Goal: Communication & Community: Answer question/provide support

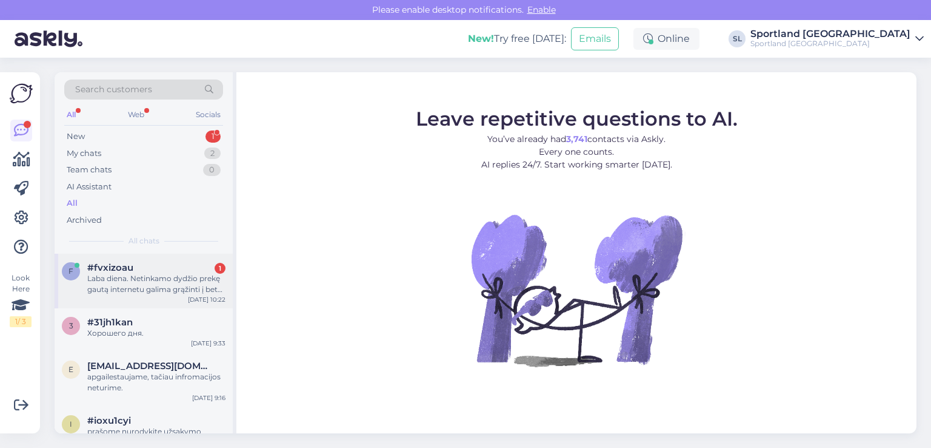
click at [98, 284] on div "Laba diena. Netinkamo dydžio prekę gautą internetu galima grąžinti į bet kurią …" at bounding box center [156, 284] width 138 height 22
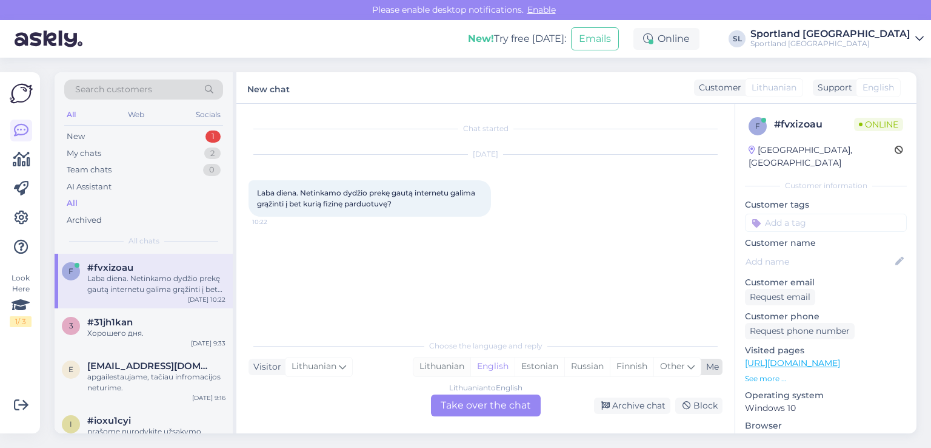
click at [439, 364] on div "Lithuanian" at bounding box center [442, 366] width 57 height 18
click at [473, 401] on div "Lithuanian to Lithuanian Take over the chat" at bounding box center [486, 405] width 110 height 22
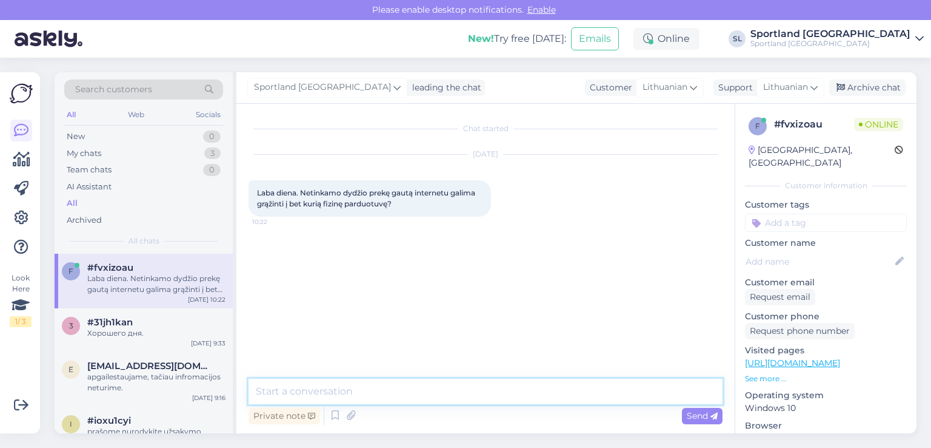
click at [414, 383] on textarea at bounding box center [486, 390] width 474 height 25
type textarea "Sveiki"
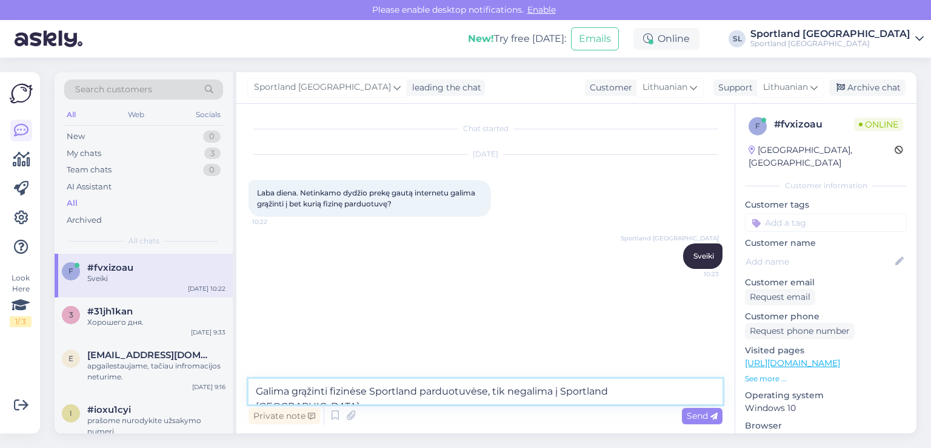
type textarea "Galima grąžinti fizinėse Sportland parduotuvėse, tik negalima į Sportland Palan…"
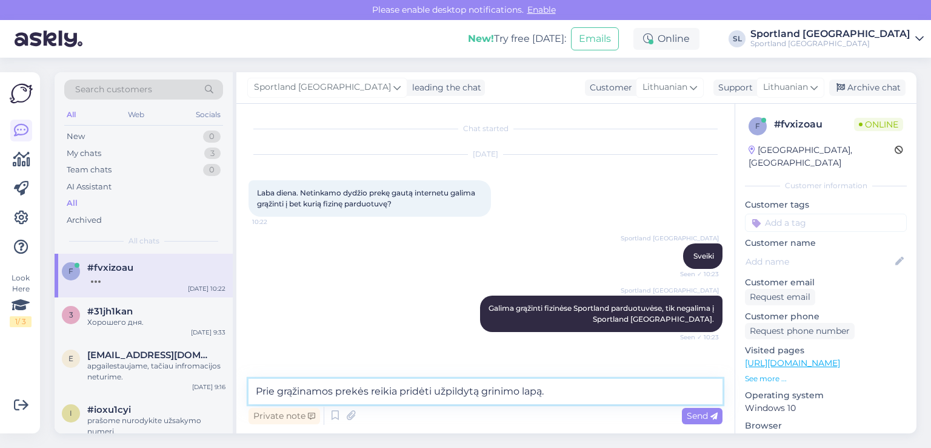
click at [498, 389] on textarea "Prie grąžinamos prekės reikia pridėti užpildytą grinimo lapą." at bounding box center [486, 390] width 474 height 25
type textarea "Prie grąžinamos prekės reikia pridėti užpildytą grąžinimo lapą."
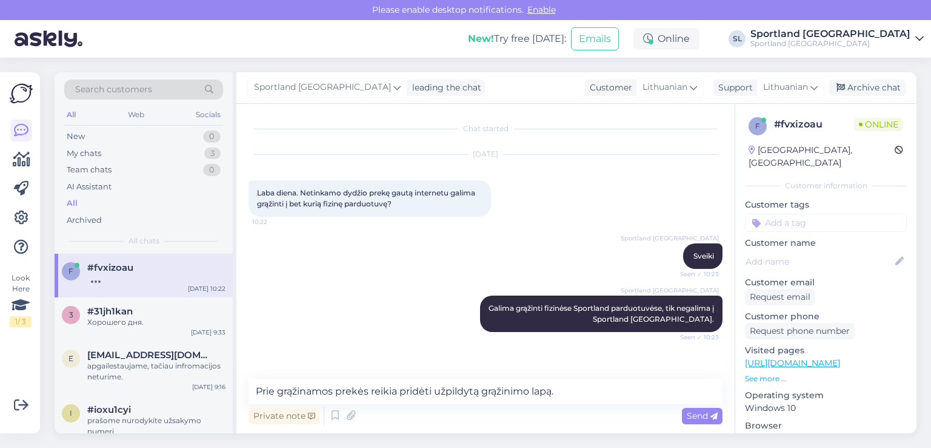
click at [709, 416] on span "Send" at bounding box center [702, 415] width 31 height 11
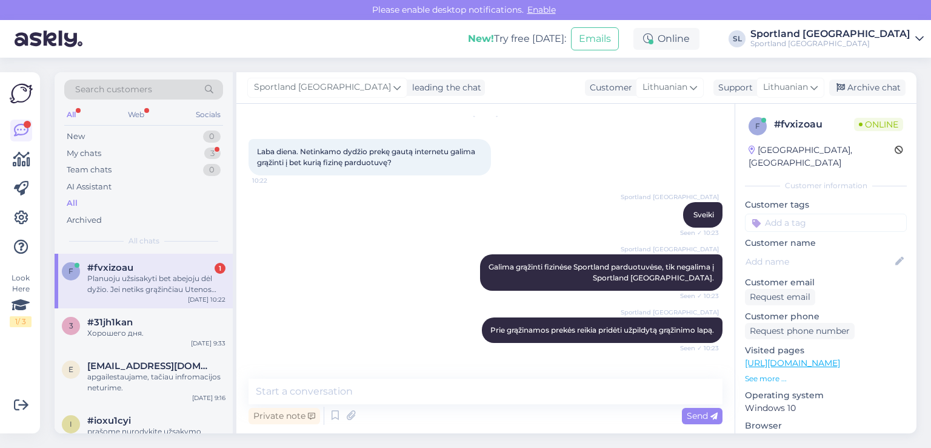
scroll to position [104, 0]
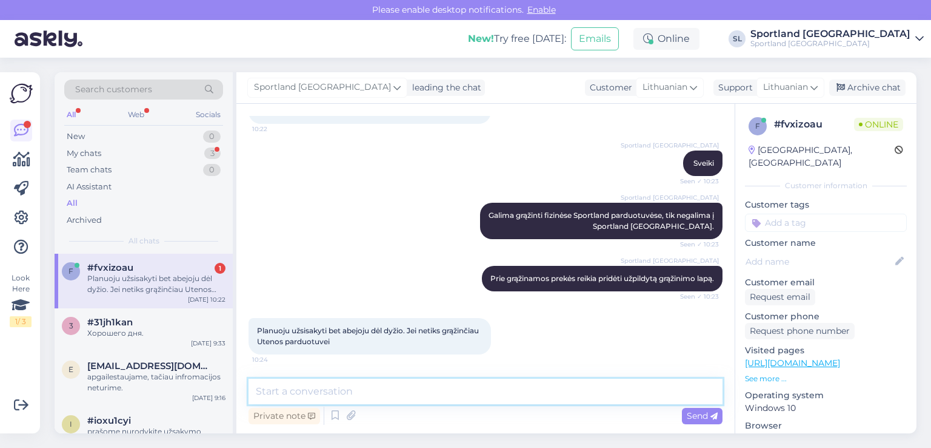
click at [391, 395] on textarea at bounding box center [486, 390] width 474 height 25
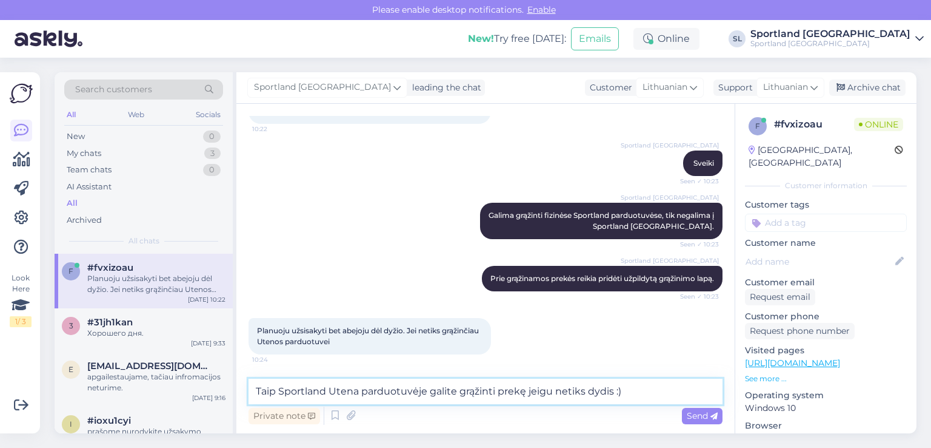
type textarea "Taip Sportland Utena parduotuvėje galite grąžinti prekę jeigu netiks dydis :)"
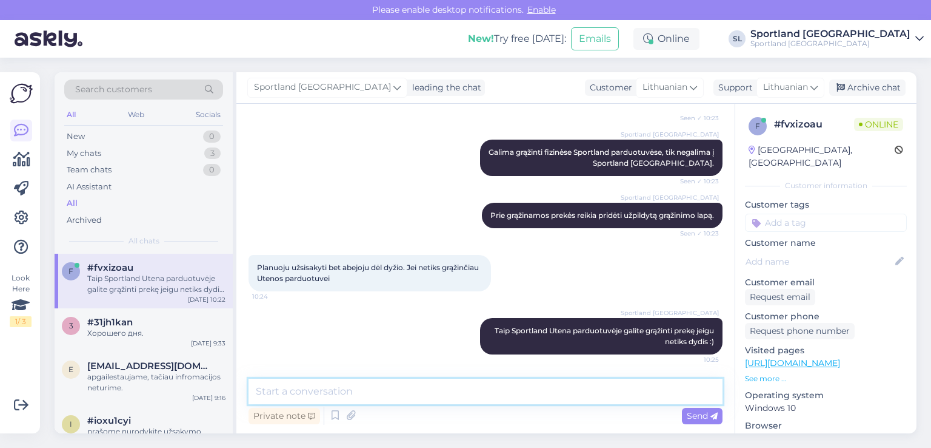
scroll to position [167, 0]
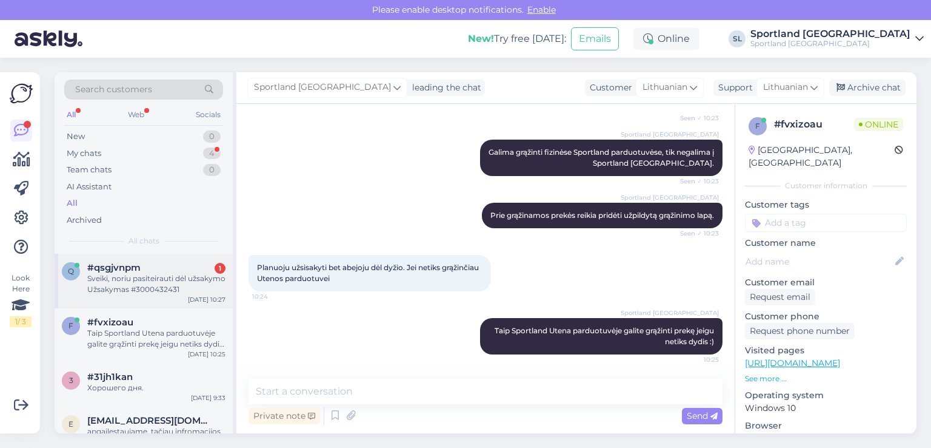
click at [164, 284] on div "Sveiki, noriu pasiteirauti dėl užsakymo Užsakymas #3000432431" at bounding box center [156, 284] width 138 height 22
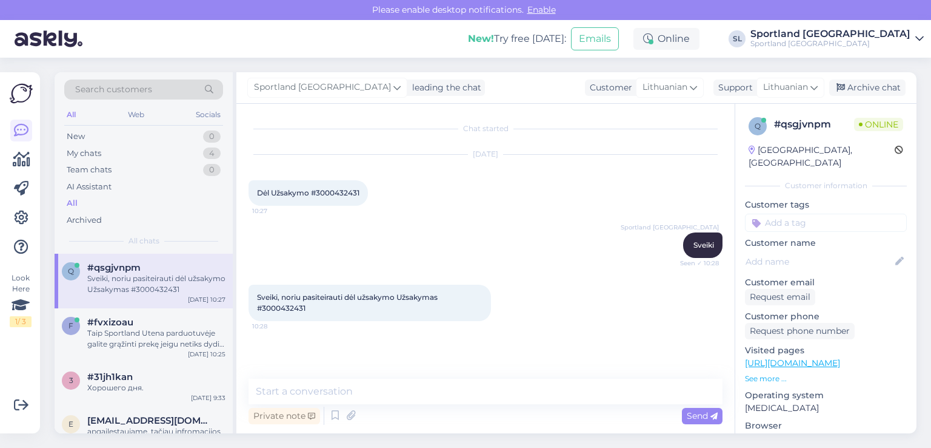
click at [293, 309] on span "Sveiki, noriu pasiteirauti dėl užsakymo Užsakymas #3000432431" at bounding box center [348, 302] width 183 height 20
copy div "3000432431 10:28"
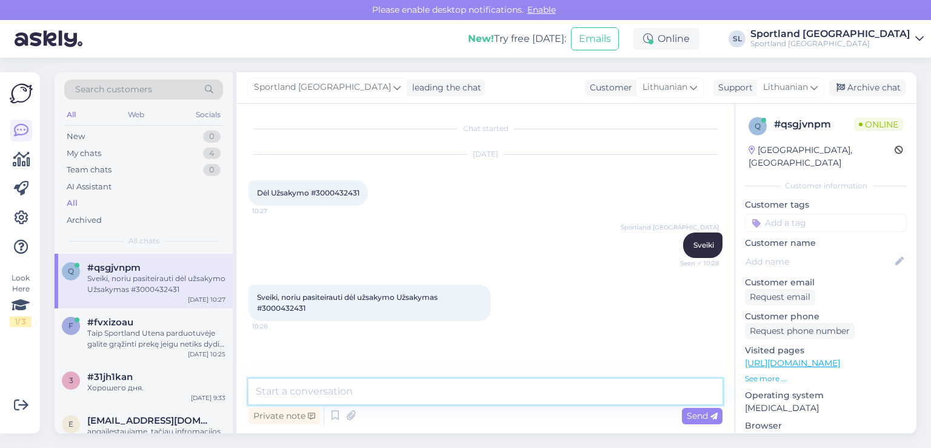
click at [396, 387] on textarea at bounding box center [486, 390] width 474 height 25
paste textarea "ADIDAS THIN LINEAR LOW CUT SOCKS 3-PACK Prekės kodas: 41294803120"
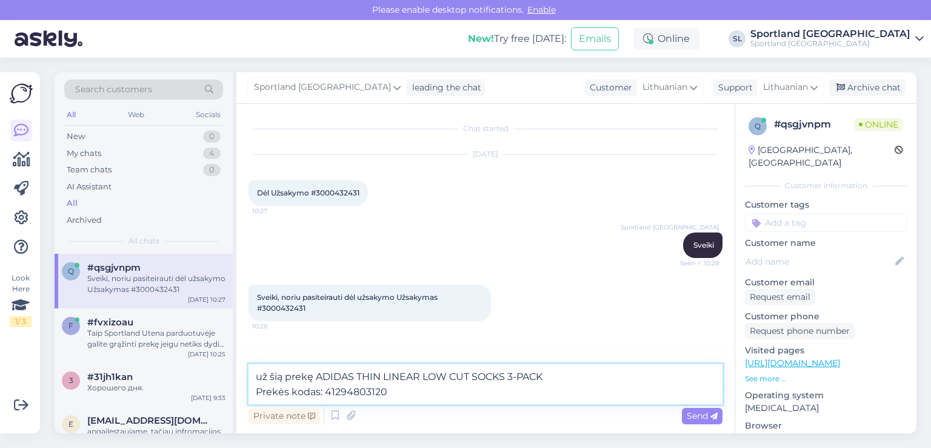
click at [257, 389] on textarea "už šią prekę ADIDAS THIN LINEAR LOW CUT SOCKS 3-PACK Prekės kodas: 41294803120" at bounding box center [486, 384] width 474 height 40
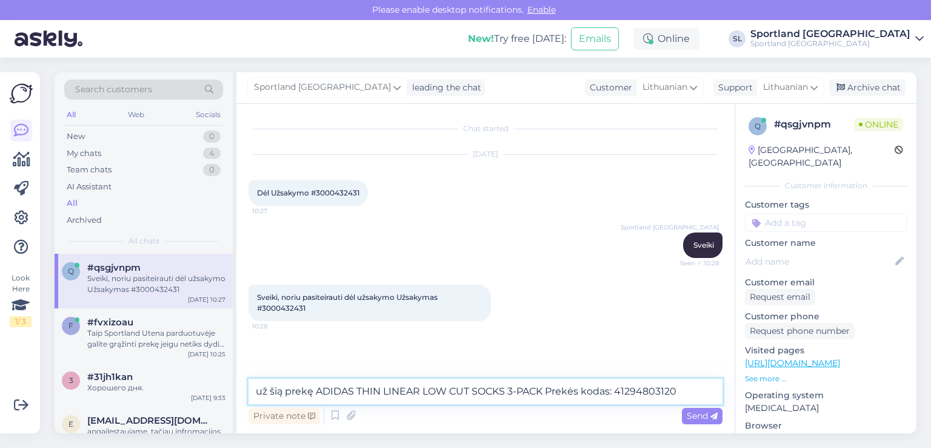
click at [686, 395] on textarea "už šią prekę ADIDAS THIN LINEAR LOW CUT SOCKS 3-PACK Prekės kodas: 41294803120" at bounding box center [486, 390] width 474 height 25
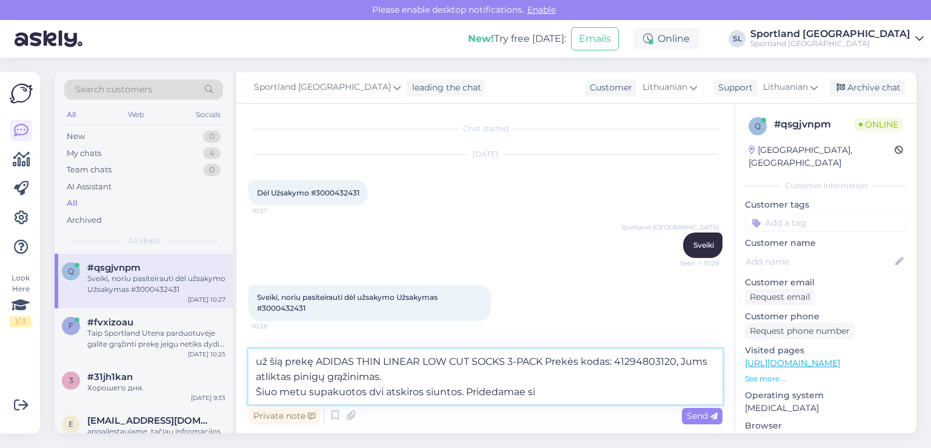
scroll to position [81, 0]
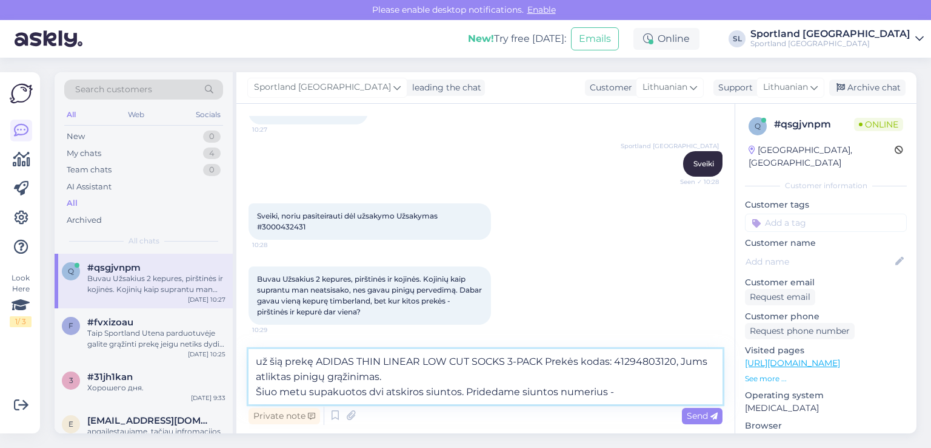
paste textarea "CC826094007EE"
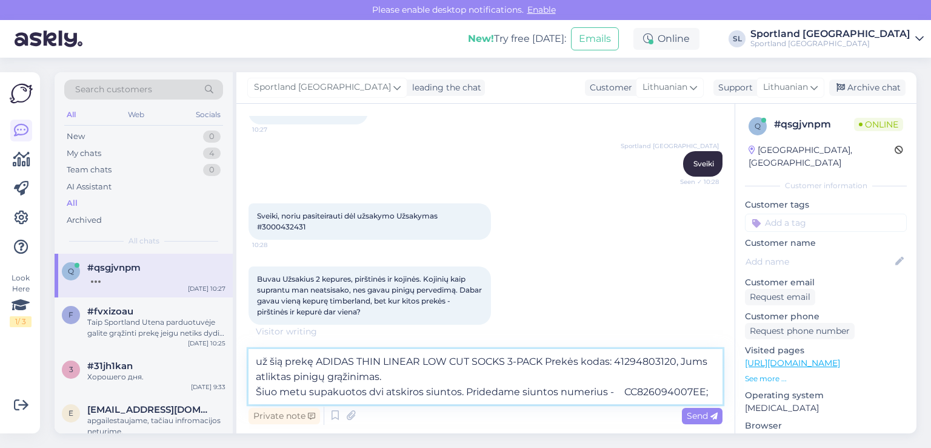
paste textarea "CC827275460EE"
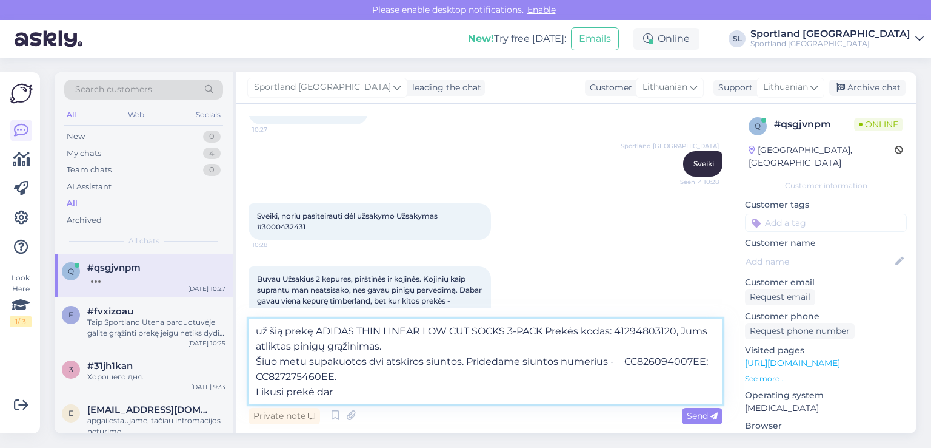
click at [310, 394] on textarea "už šią prekę ADIDAS THIN LINEAR LOW CUT SOCKS 3-PACK Prekės kodas: 41294803120,…" at bounding box center [486, 361] width 474 height 86
paste textarea "CASALL LONG FINGER GLOVE Prekės kodas: 76293603025"
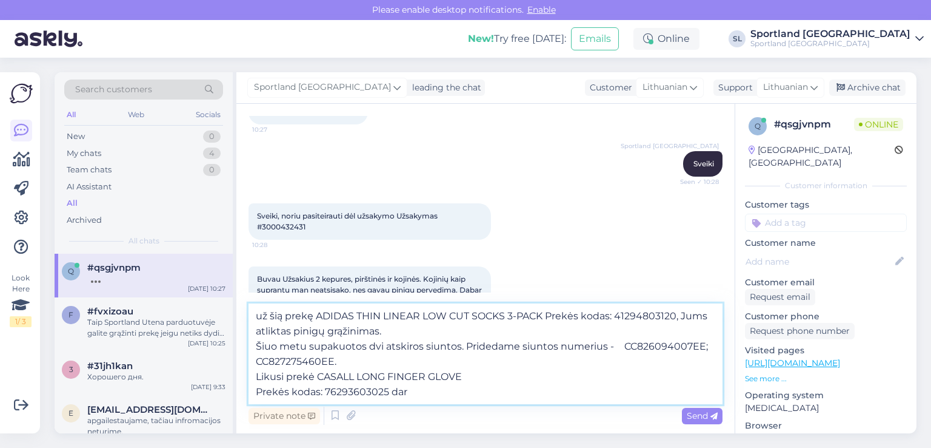
click at [257, 390] on textarea "už šią prekę ADIDAS THIN LINEAR LOW CUT SOCKS 3-PACK Prekės kodas: 41294803120,…" at bounding box center [486, 353] width 474 height 101
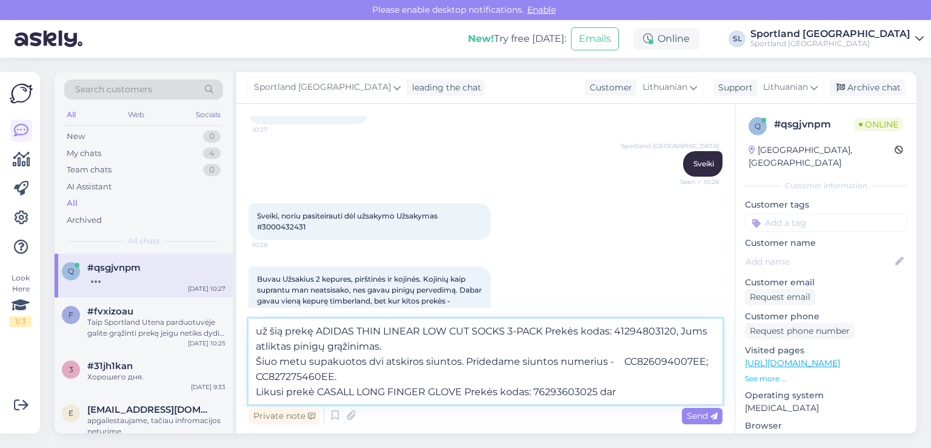
click at [599, 388] on textarea "už šią prekę ADIDAS THIN LINEAR LOW CUT SOCKS 3-PACK Prekės kodas: 41294803120,…" at bounding box center [486, 361] width 474 height 86
click at [652, 388] on textarea "už šią prekę ADIDAS THIN LINEAR LOW CUT SOCKS 3-PACK Prekės kodas: 41294803120,…" at bounding box center [486, 361] width 474 height 86
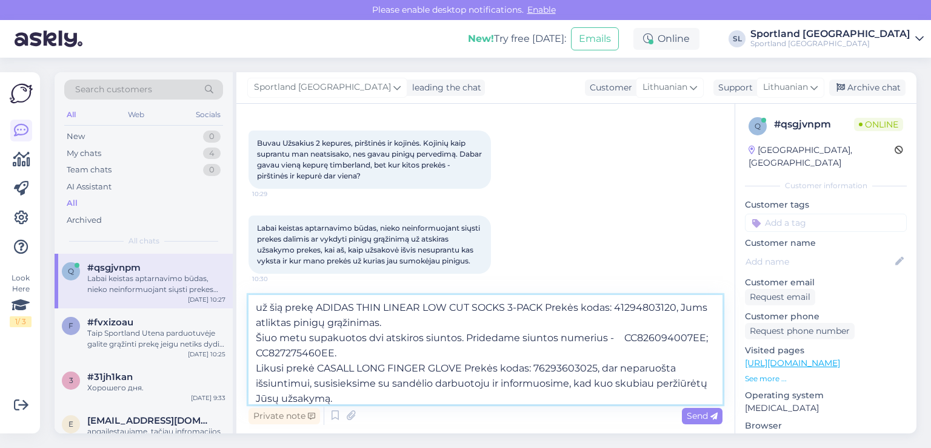
scroll to position [220, 0]
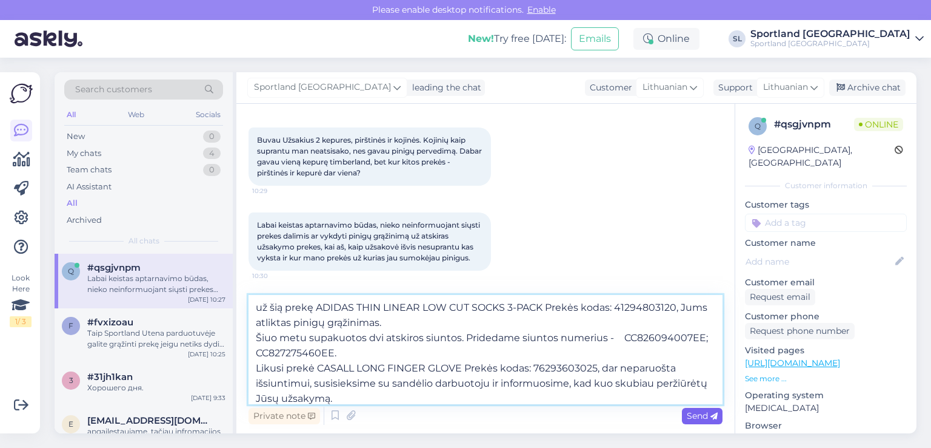
type textarea "už šią prekę ADIDAS THIN LINEAR LOW CUT SOCKS 3-PACK Prekės kodas: 41294803120,…"
click at [708, 418] on span "Send" at bounding box center [702, 415] width 31 height 11
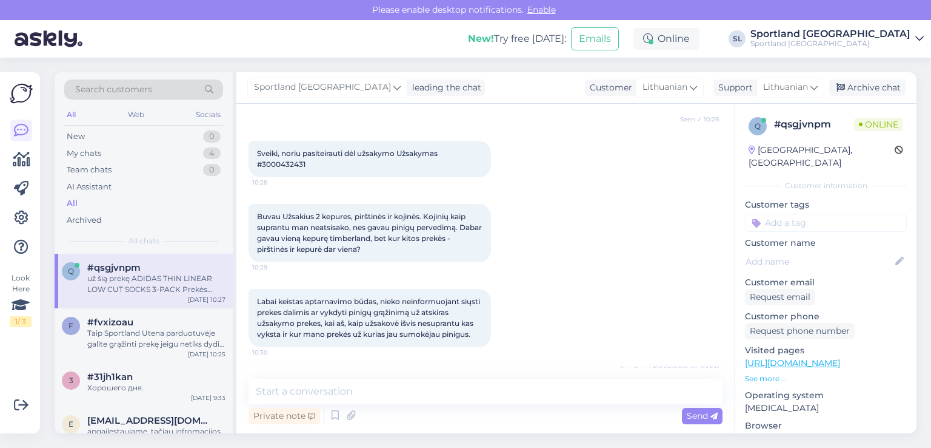
scroll to position [265, 0]
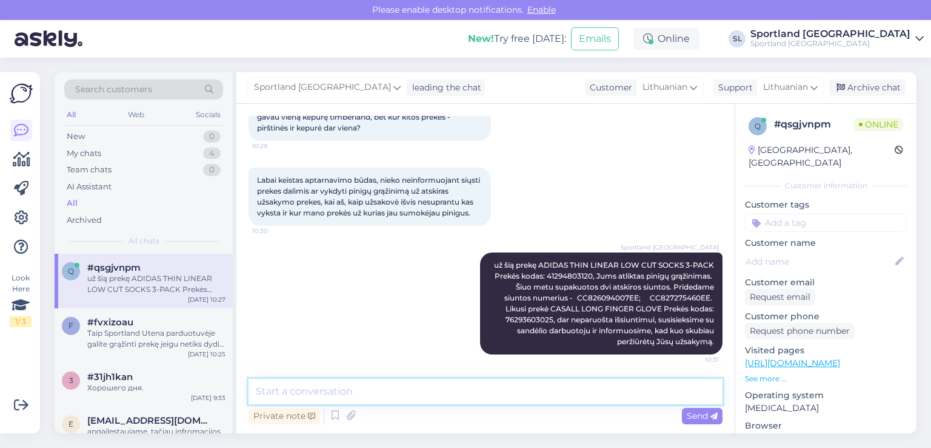
click at [467, 394] on textarea at bounding box center [486, 390] width 474 height 25
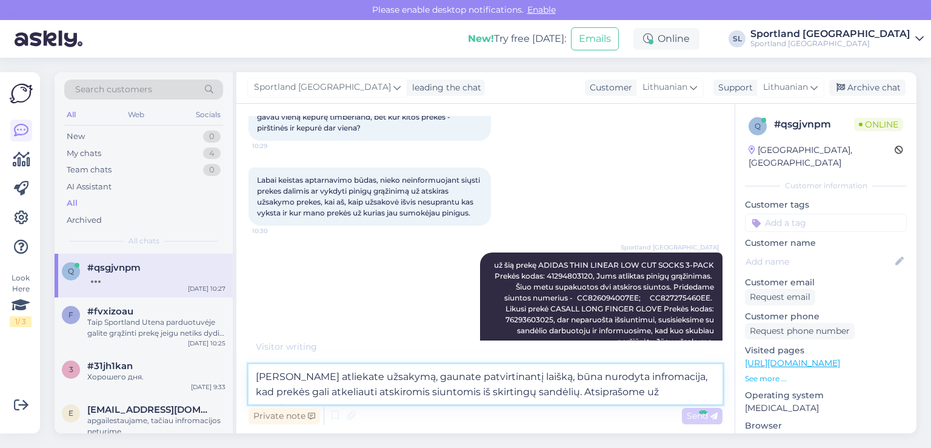
type textarea "Kai atliekate užsakymą, gaunate patvirtinantį laišką, būna nurodyta infromacija…"
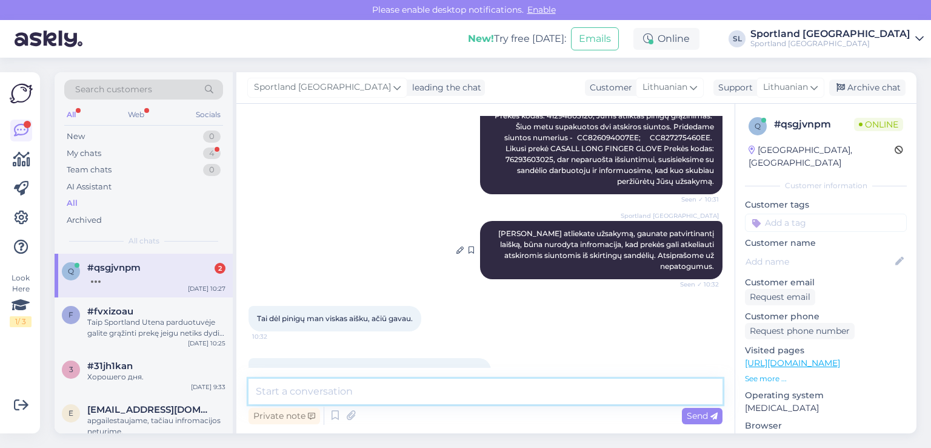
scroll to position [404, 0]
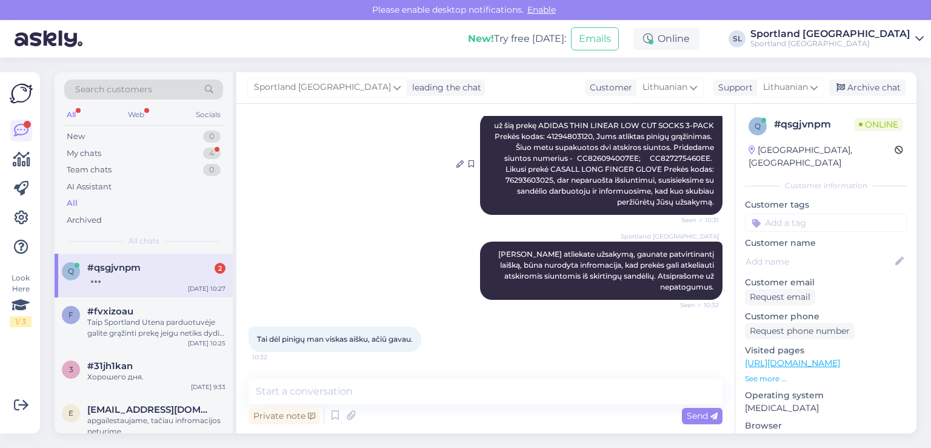
drag, startPoint x: 506, startPoint y: 149, endPoint x: 707, endPoint y: 202, distance: 208.3
click at [707, 202] on div "Sportland Lithuania už šią prekę ADIDAS THIN LINEAR LOW CUT SOCKS 3-PACK Prekės…" at bounding box center [601, 164] width 243 height 102
copy span "Šiuo metu supakuotos dvi atskiros siuntos. Pridedame siuntos numerius - CC82609…"
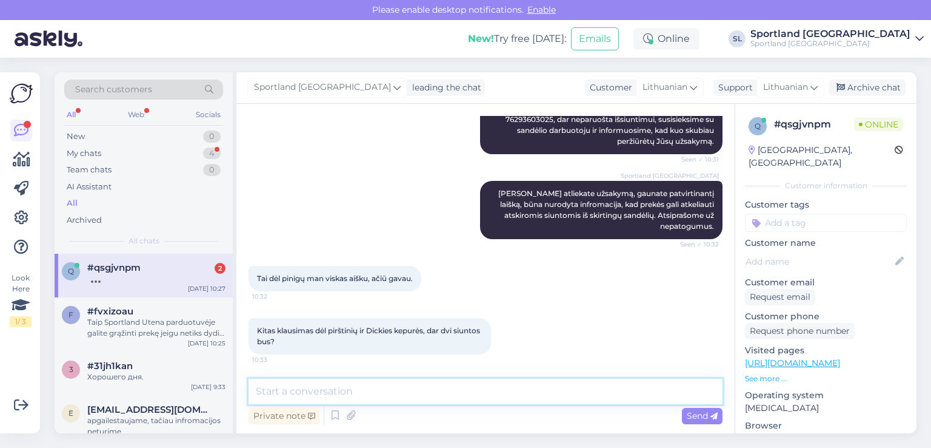
click at [420, 391] on textarea at bounding box center [486, 390] width 474 height 25
paste textarea "Šiuo metu supakuotos dvi atskiros siuntos. Pridedame siuntos numerius - CC82609…"
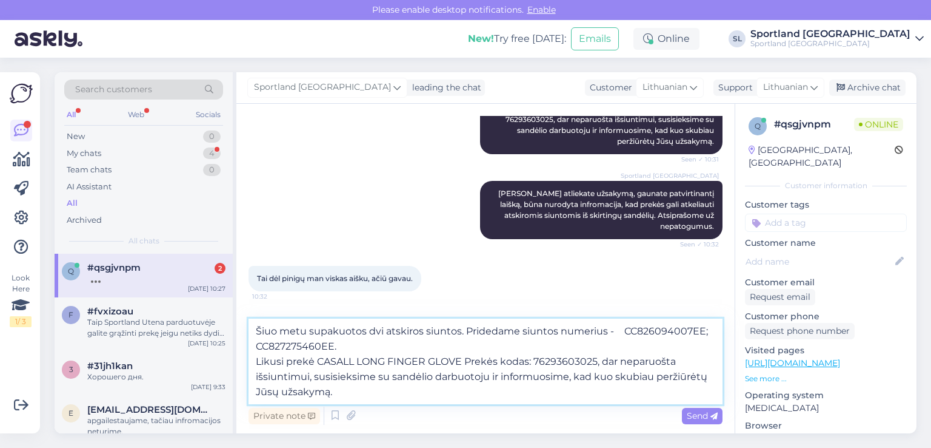
click at [670, 330] on textarea "Šiuo metu supakuotos dvi atskiros siuntos. Pridedame siuntos numerius - CC82609…" at bounding box center [486, 361] width 474 height 86
click at [689, 321] on textarea "Šiuo metu supakuotos dvi atskiros siuntos. Pridedame siuntos numerius - CC82609…" at bounding box center [486, 361] width 474 height 86
click at [703, 334] on textarea "Šiuo metu supakuotos dvi atskiros siuntos. Pridedame siuntos numerius - CC82609…" at bounding box center [486, 361] width 474 height 86
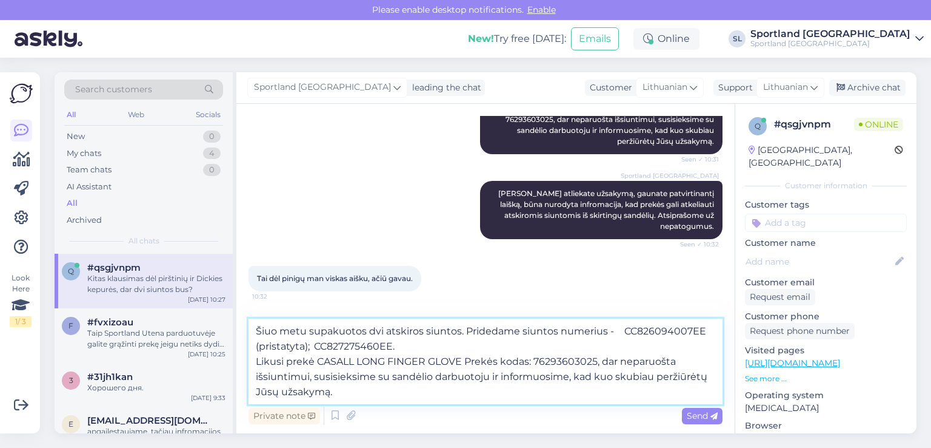
click at [360, 347] on textarea "Šiuo metu supakuotos dvi atskiros siuntos. Pridedame siuntos numerius - CC82609…" at bounding box center [486, 361] width 474 height 86
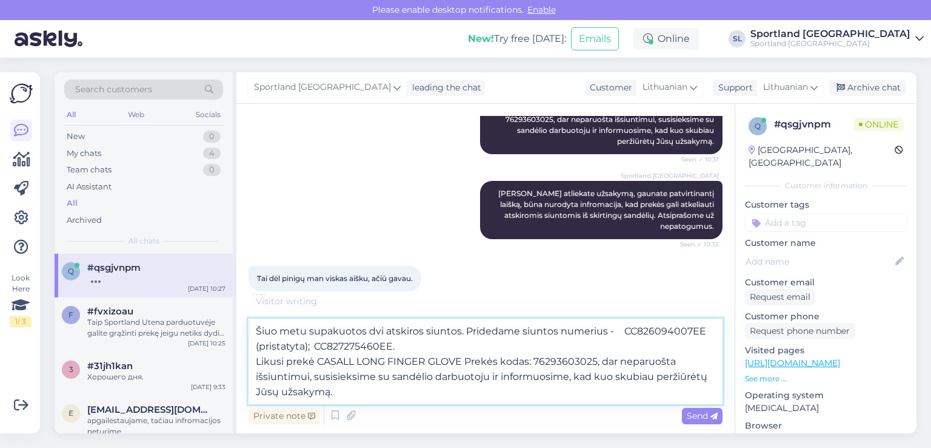
click at [396, 348] on textarea "Šiuo metu supakuotos dvi atskiros siuntos. Pridedame siuntos numerius - CC82609…" at bounding box center [486, 361] width 474 height 86
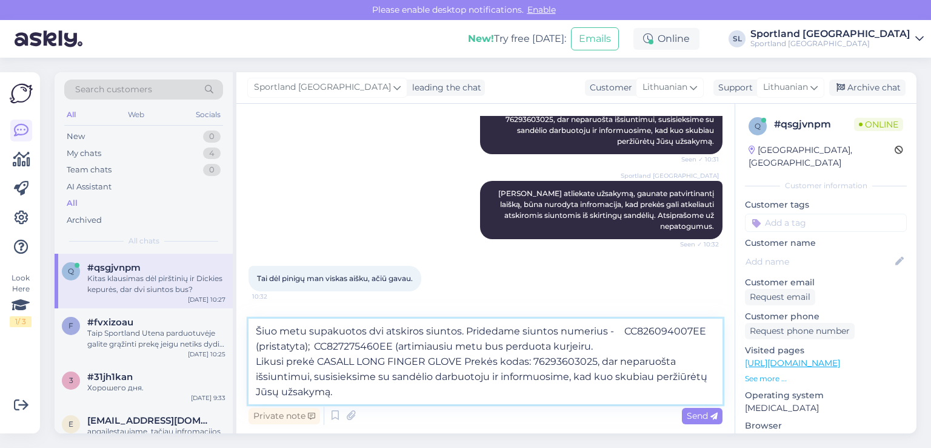
scroll to position [588, 0]
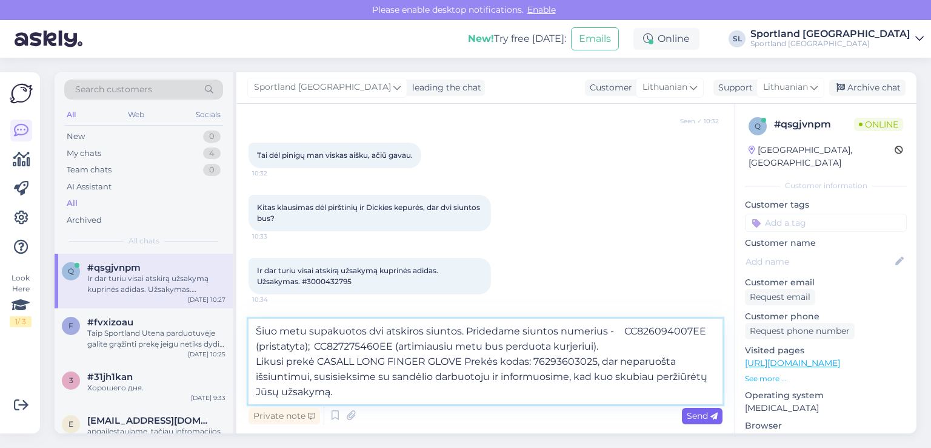
type textarea "Šiuo metu supakuotos dvi atskiros siuntos. Pridedame siuntos numerius - CC82609…"
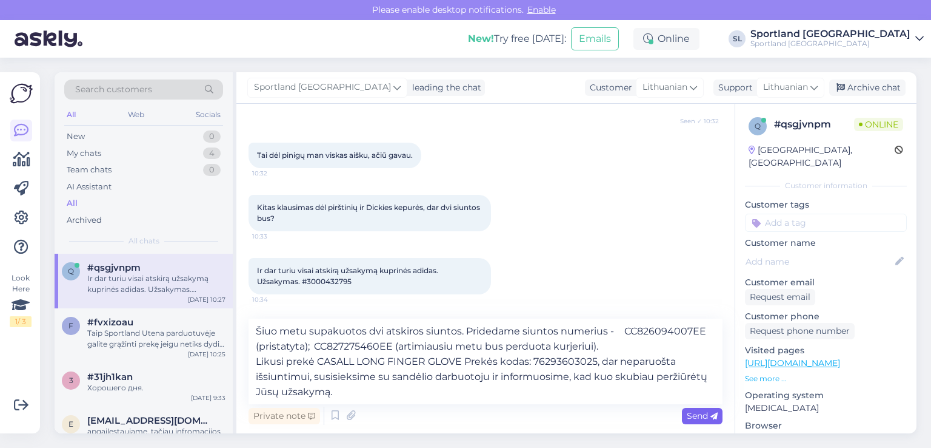
click at [703, 418] on span "Send" at bounding box center [702, 415] width 31 height 11
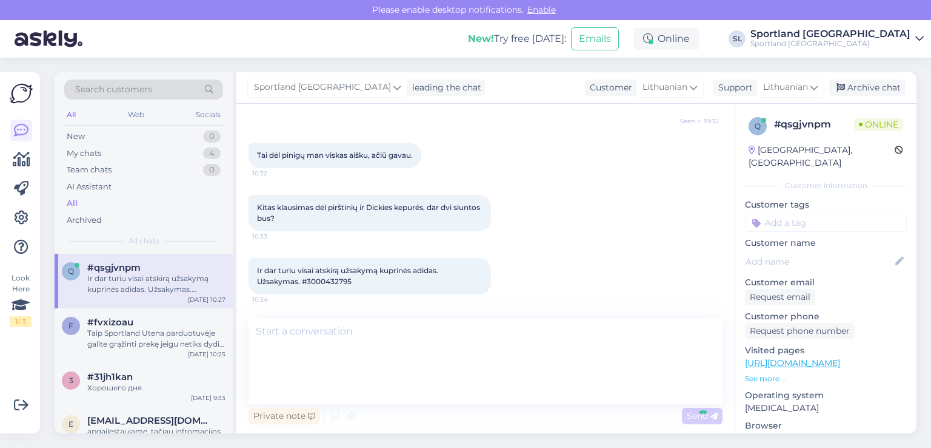
scroll to position [646, 0]
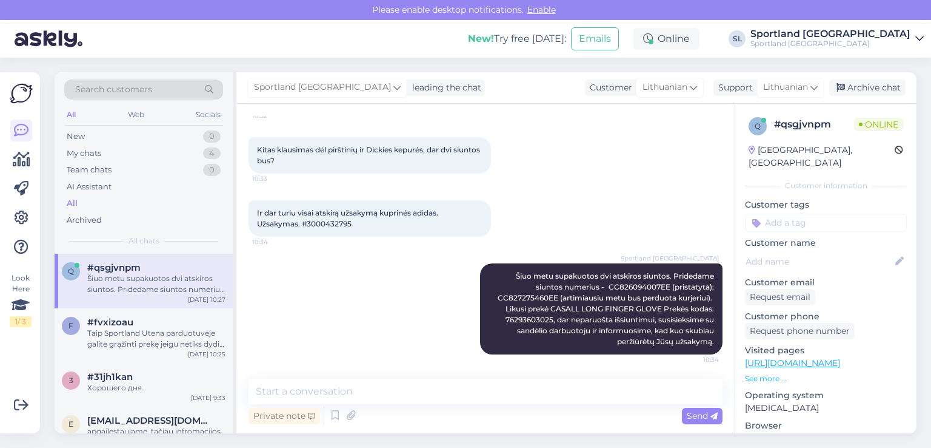
click at [332, 220] on span "Ir dar turiu visai atskirą užsakymą kuprinės adidas. Užsakymas. #3000432795" at bounding box center [349, 218] width 185 height 20
copy span "3000432795"
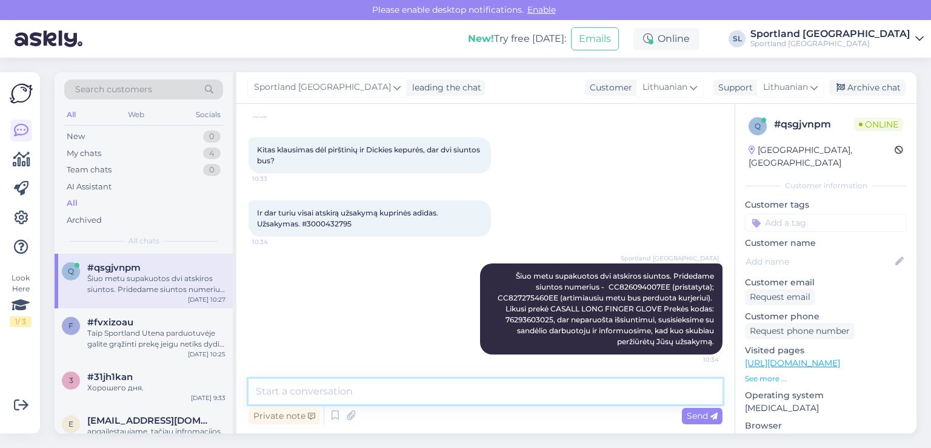
click at [366, 395] on textarea at bounding box center [486, 390] width 474 height 25
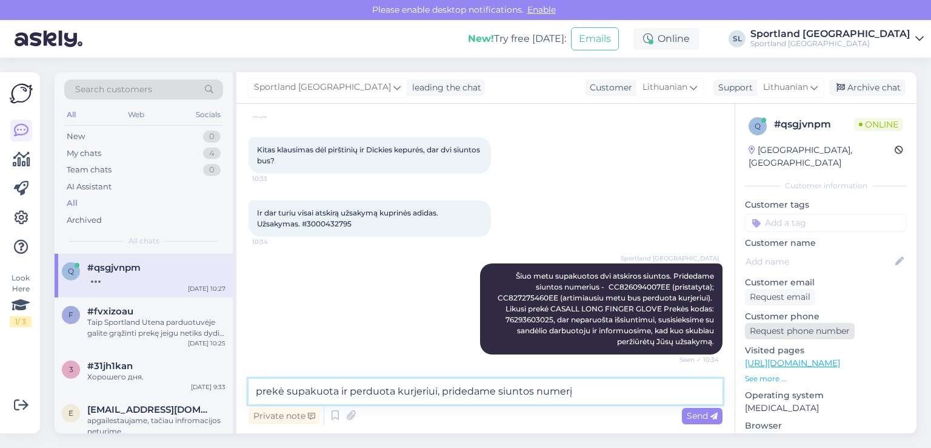
paste textarea "CC826400183EE"
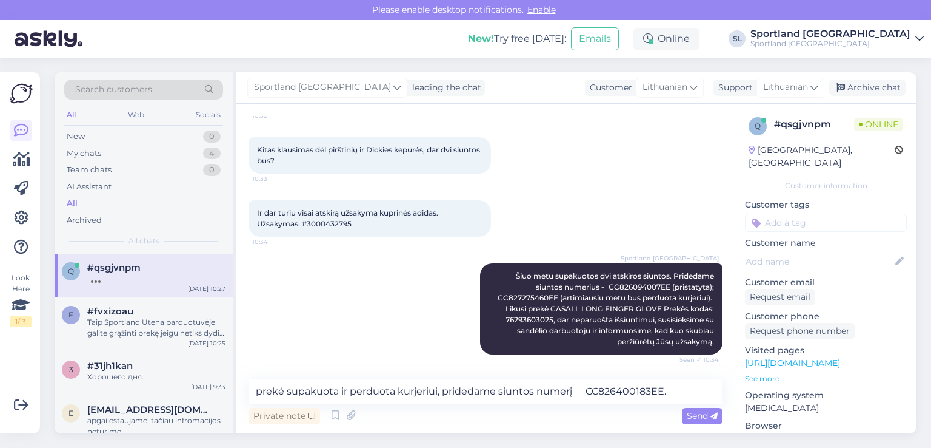
click at [334, 224] on span "Ir dar turiu visai atskirą užsakymą kuprinės adidas. Užsakymas. #3000432795" at bounding box center [349, 218] width 185 height 20
copy span "3000432795"
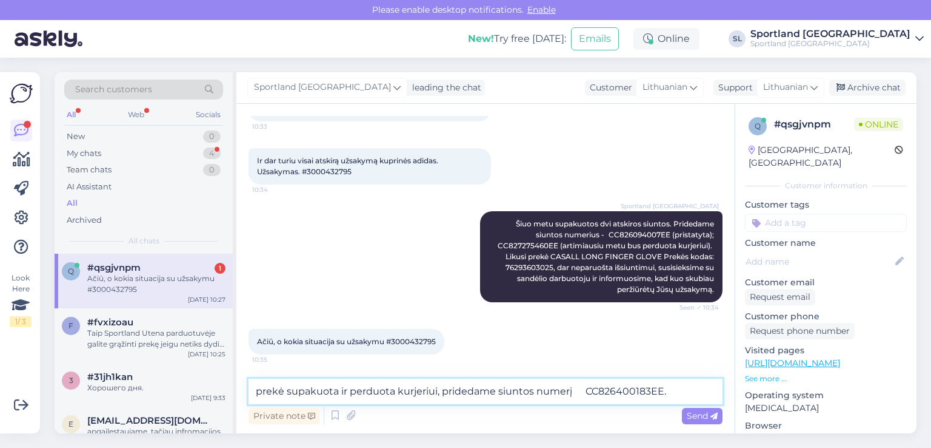
click at [258, 386] on textarea "prekė supakuota ir perduota kurjeriui, pridedame siuntos numerį CC826400183EE." at bounding box center [486, 390] width 474 height 25
paste textarea "3000432795"
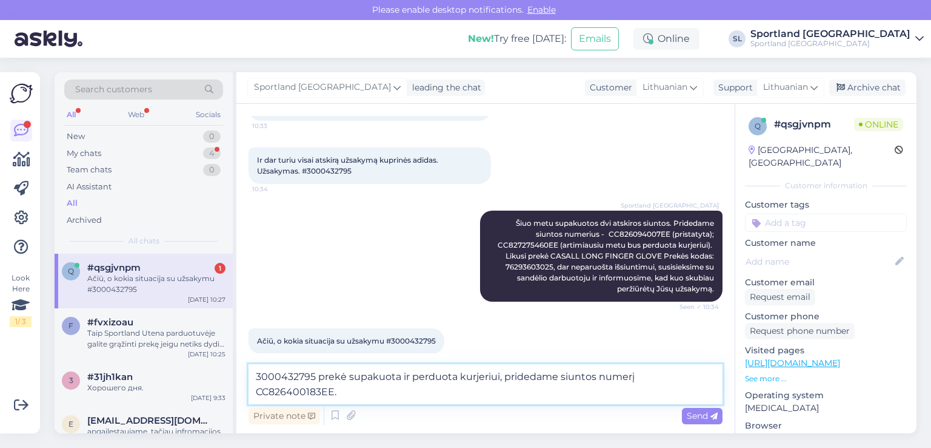
scroll to position [706, 0]
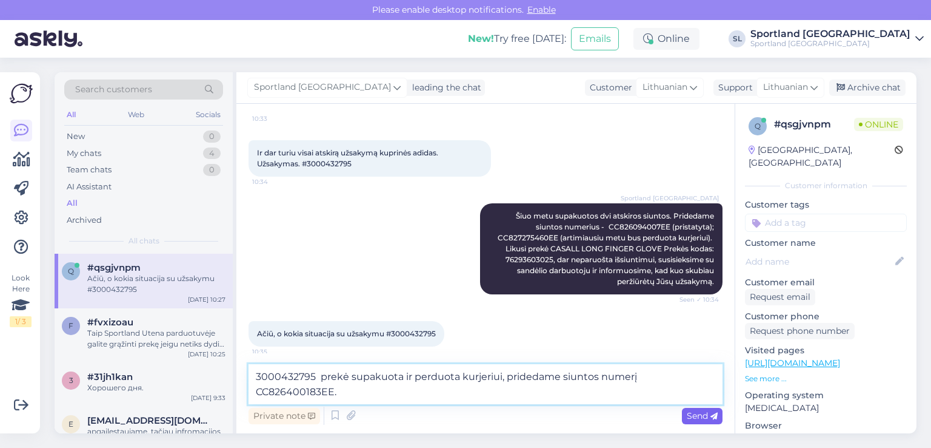
type textarea "3000432795 prekė supakuota ir perduota kurjeriui, pridedame siuntos numerį CC82…"
click at [690, 415] on span "Send" at bounding box center [702, 415] width 31 height 11
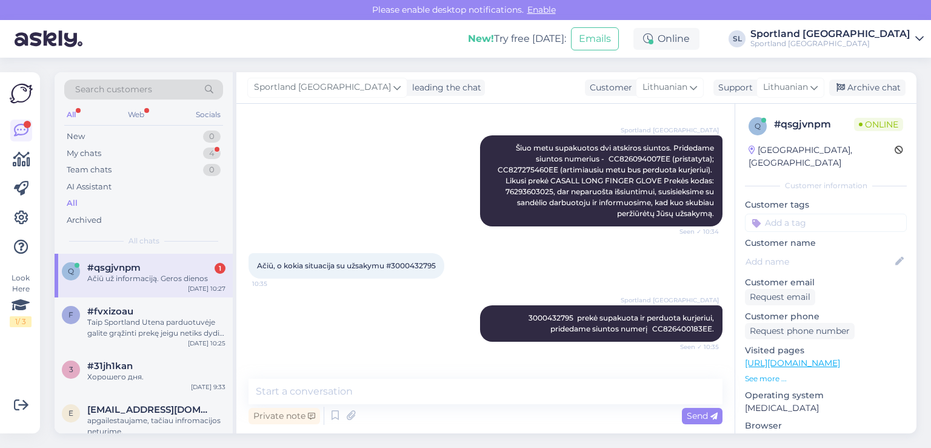
scroll to position [813, 0]
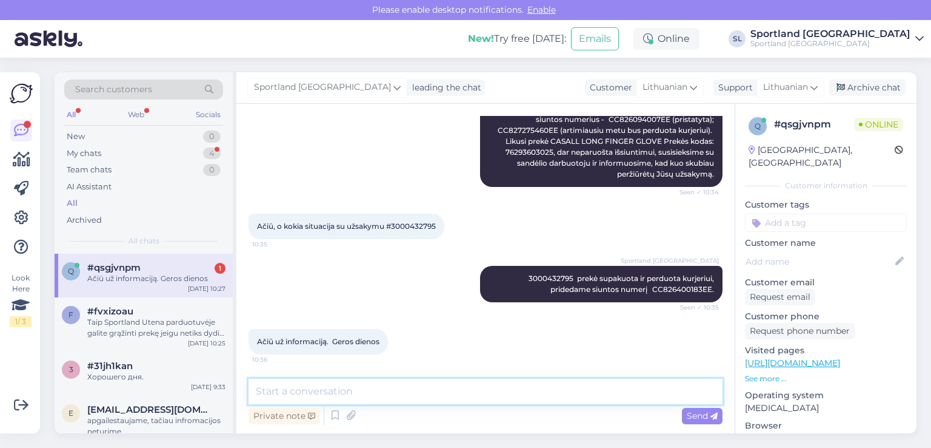
click at [488, 388] on textarea at bounding box center [486, 390] width 474 height 25
type textarea "Jums taip pat :)"
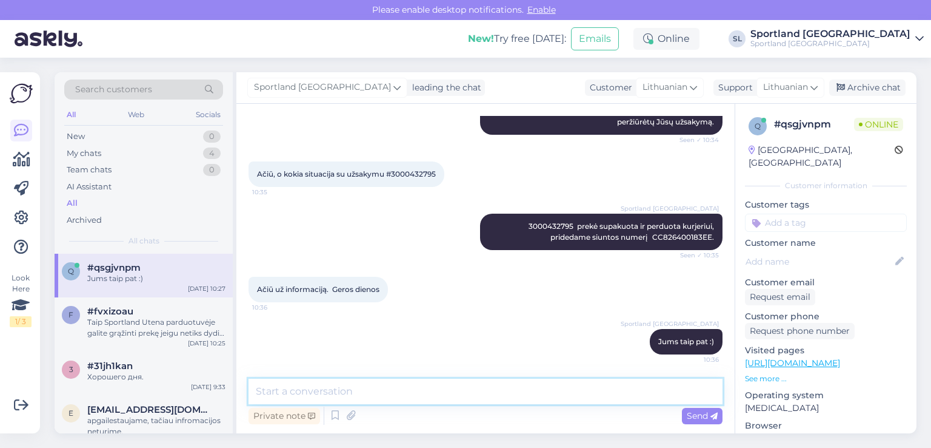
scroll to position [865, 0]
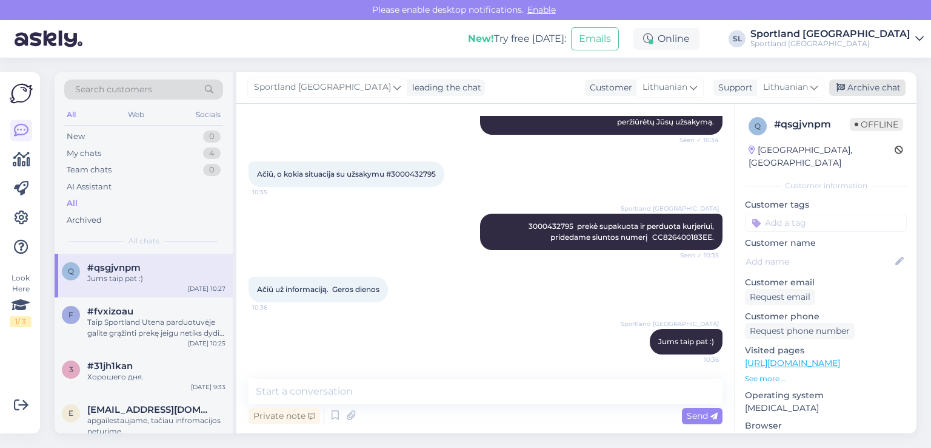
click at [870, 90] on div "Archive chat" at bounding box center [868, 87] width 76 height 16
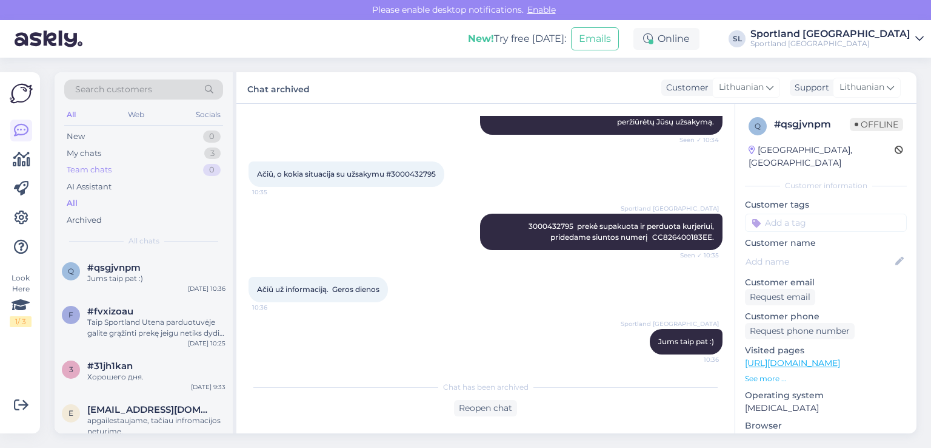
click at [136, 161] on div "Team chats 0" at bounding box center [143, 169] width 159 height 17
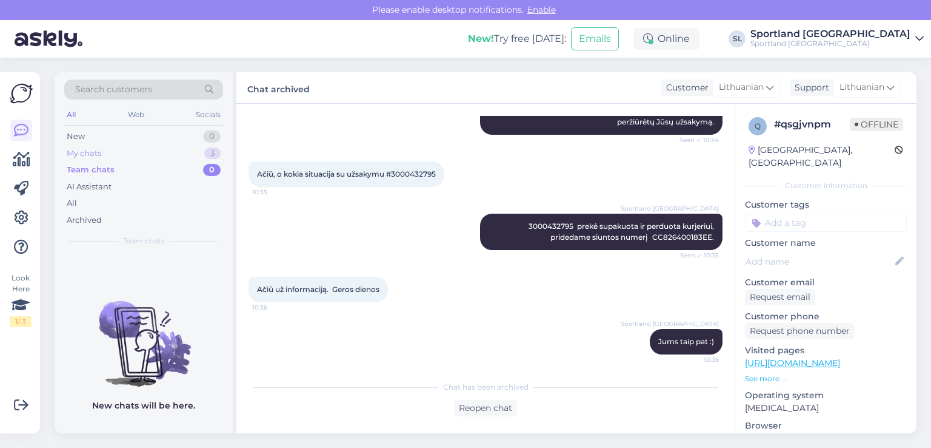
click at [132, 151] on div "My chats 3" at bounding box center [143, 153] width 159 height 17
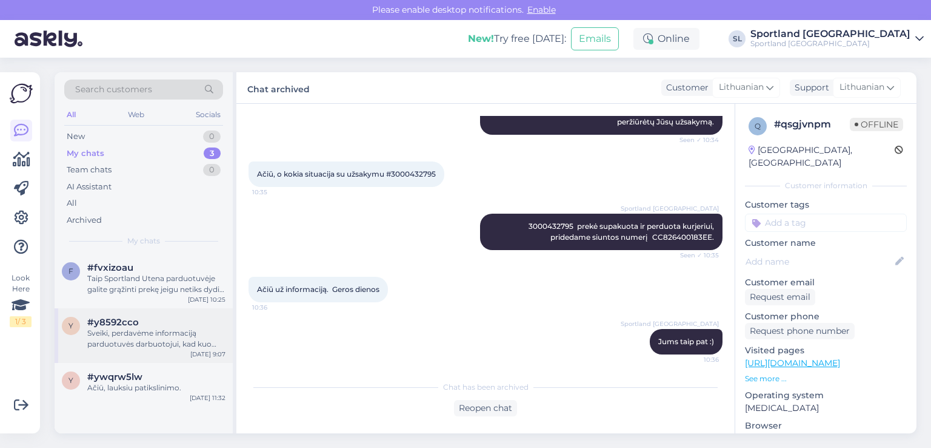
click at [167, 353] on div "y #y8592cco Sveiki, perdavėme informaciją parduotuvės darbuotojui, kad kuo skub…" at bounding box center [144, 335] width 178 height 55
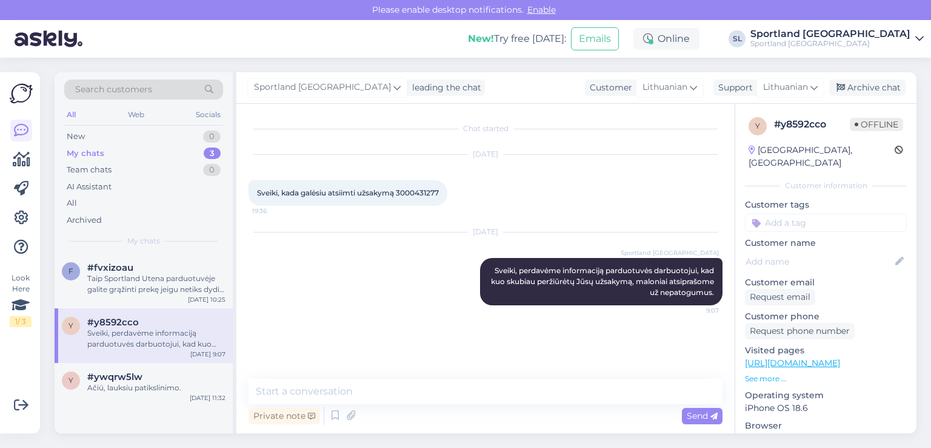
scroll to position [0, 0]
click at [422, 188] on span "Sveiki, kada galėsiu atsiimti užsakymą 3000431277" at bounding box center [348, 192] width 182 height 9
copy div "3000431277 19:36"
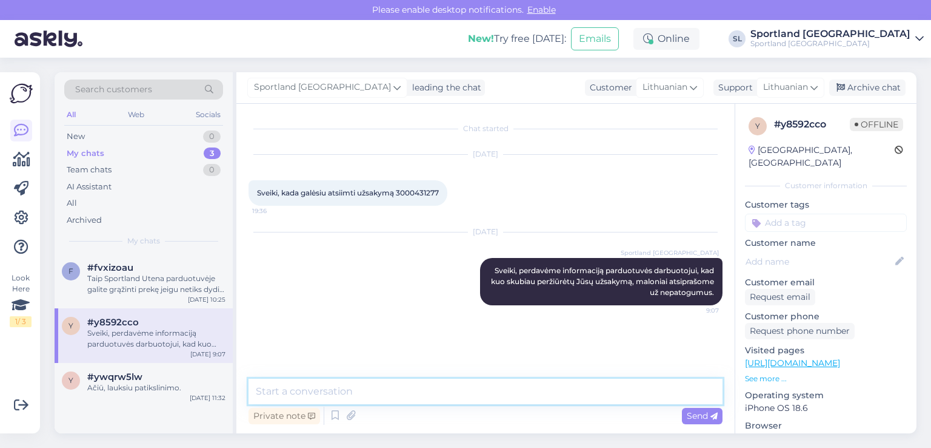
click at [379, 391] on textarea at bounding box center [486, 390] width 474 height 25
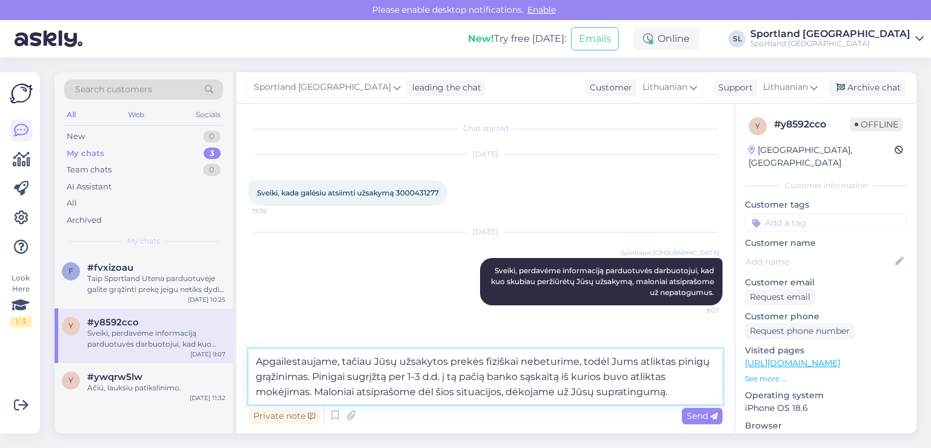
type textarea "Apgailestaujame, tačiau Jūsų užsakytos prekės fiziškai nebeturime, todėl Jums a…"
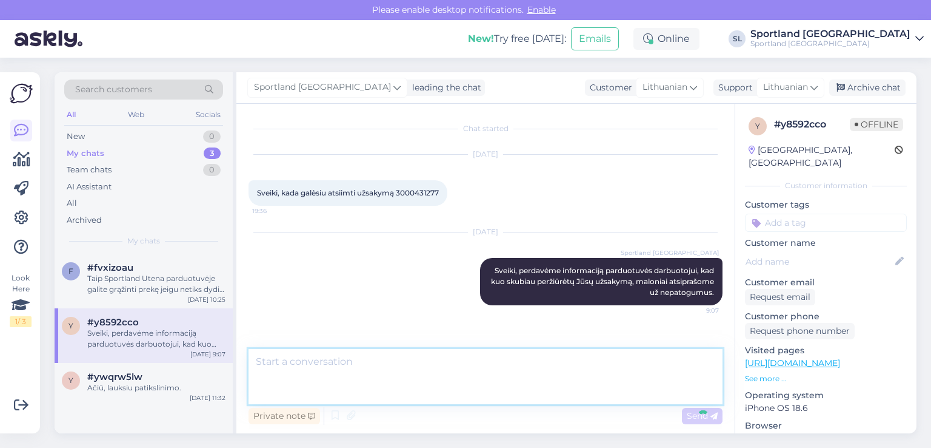
scroll to position [47, 0]
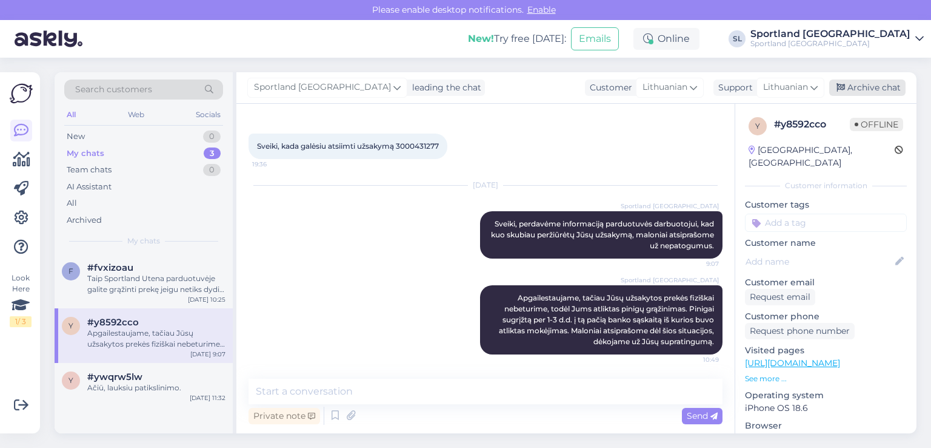
click at [897, 90] on div "Archive chat" at bounding box center [868, 87] width 76 height 16
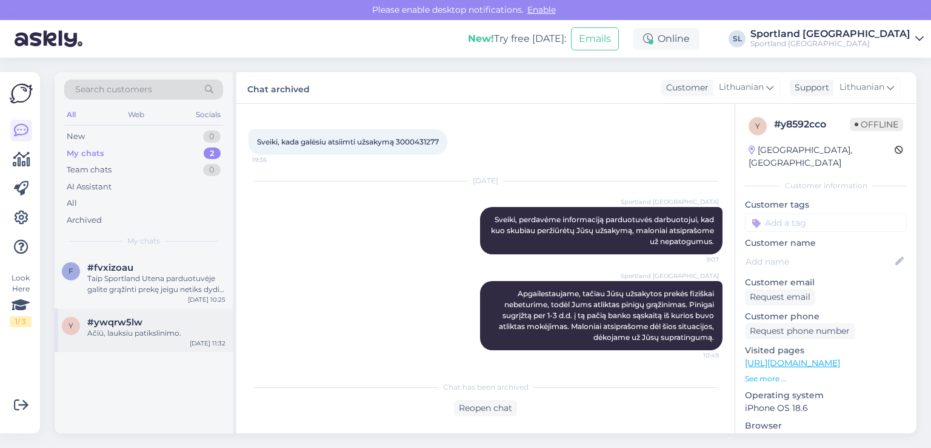
click at [126, 332] on div "Ačiū, lauksiu patikslinimo." at bounding box center [156, 332] width 138 height 11
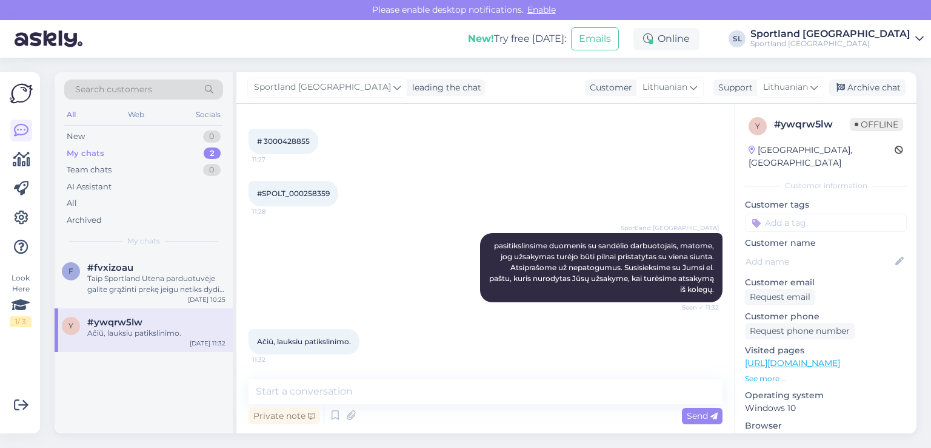
click at [287, 144] on span "# 3000428855" at bounding box center [283, 140] width 53 height 9
copy div "3000428855 11:27"
click at [166, 285] on div "Taip Sportland Utena parduotuvėje galite grąžinti prekę jeigu netiks dydis :)" at bounding box center [156, 284] width 138 height 22
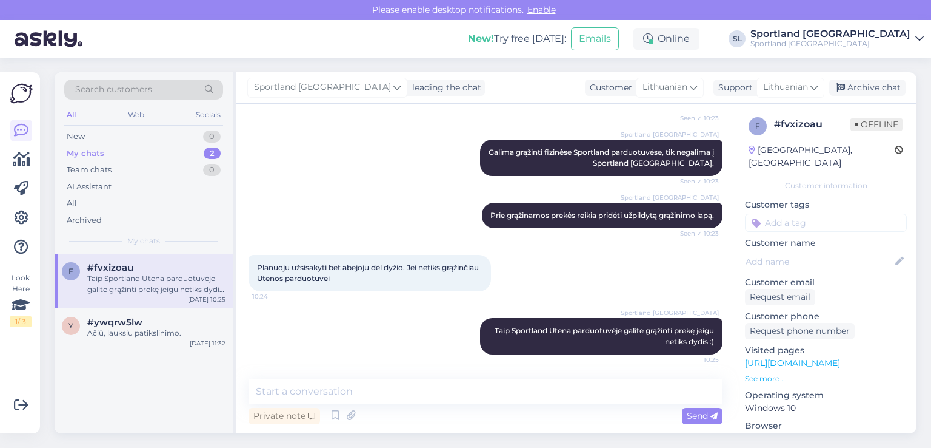
scroll to position [167, 0]
click at [873, 88] on div "Archive chat" at bounding box center [868, 87] width 76 height 16
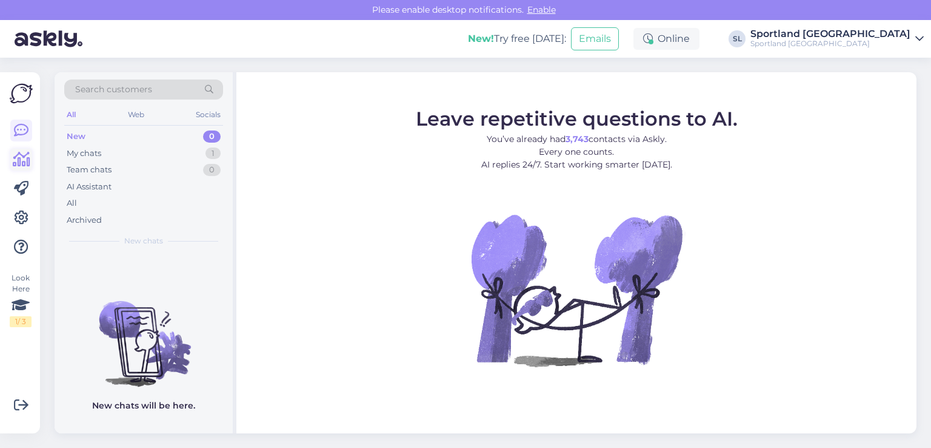
click at [18, 162] on icon at bounding box center [22, 159] width 18 height 15
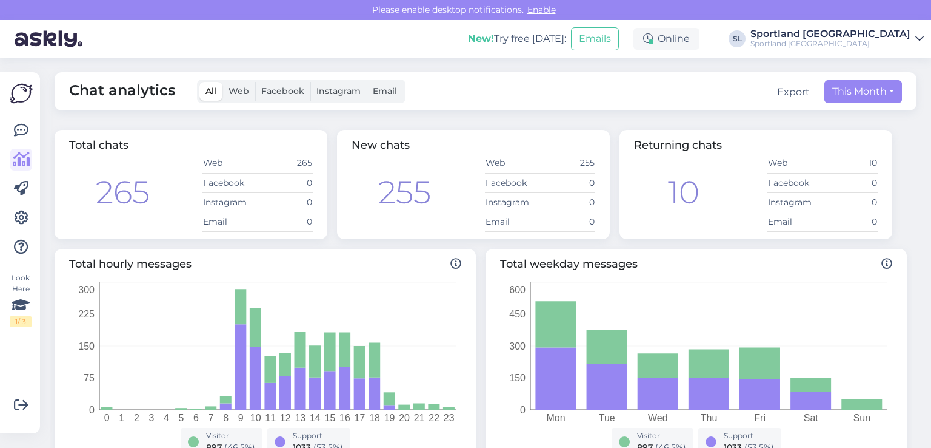
click at [21, 141] on div at bounding box center [21, 188] width 22 height 138
click at [19, 139] on link at bounding box center [21, 130] width 22 height 22
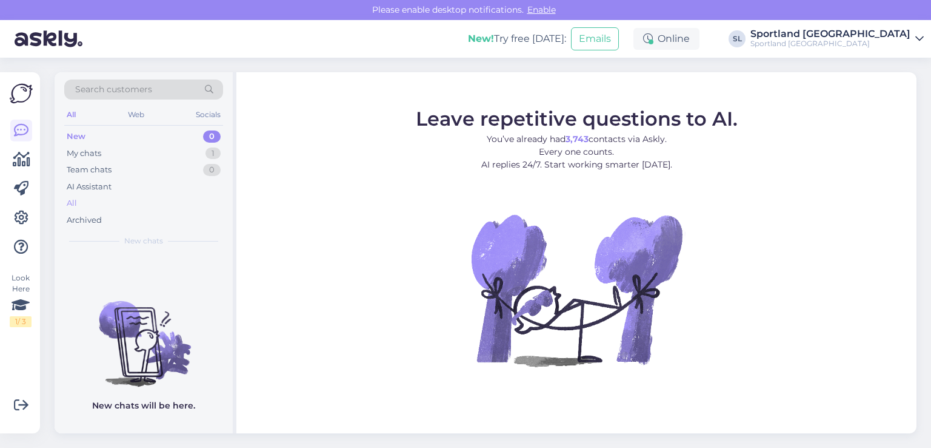
click at [106, 200] on div "All" at bounding box center [143, 203] width 159 height 17
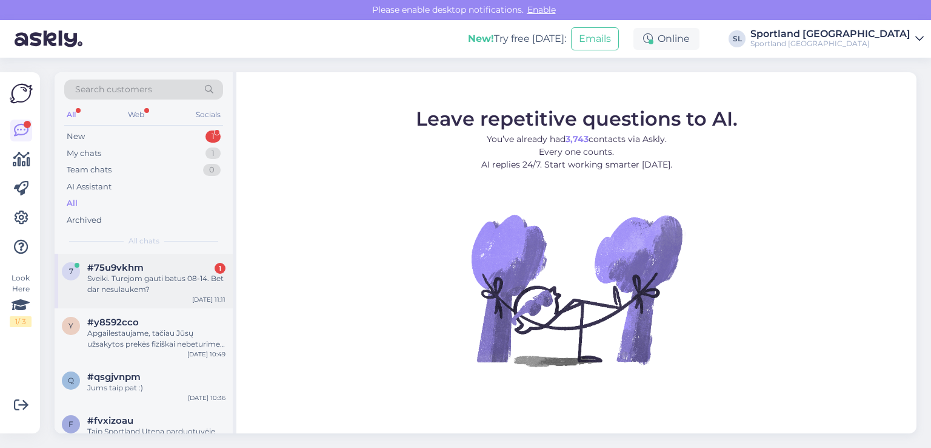
click at [116, 287] on div "Sveiki. Turejom gauti batus 08-14. Bet dar nesulaukem?" at bounding box center [156, 284] width 138 height 22
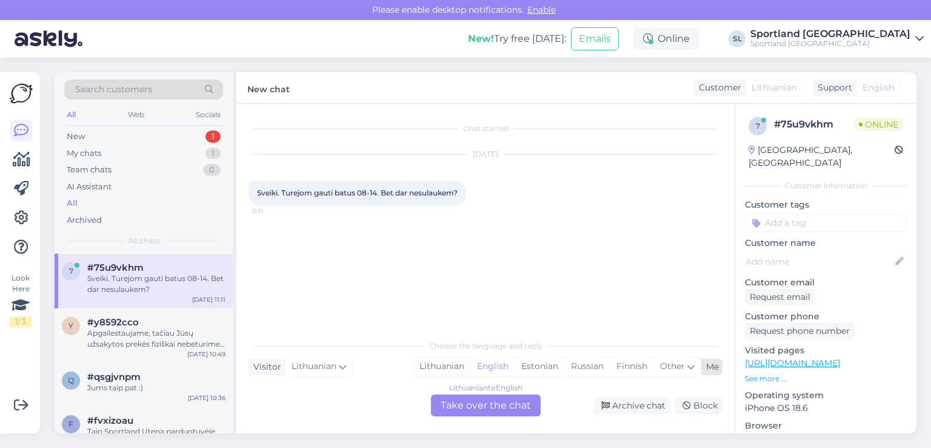
click at [439, 367] on div "Lithuanian" at bounding box center [442, 366] width 57 height 18
click at [471, 406] on div "Lithuanian to Lithuanian Take over the chat" at bounding box center [486, 405] width 110 height 22
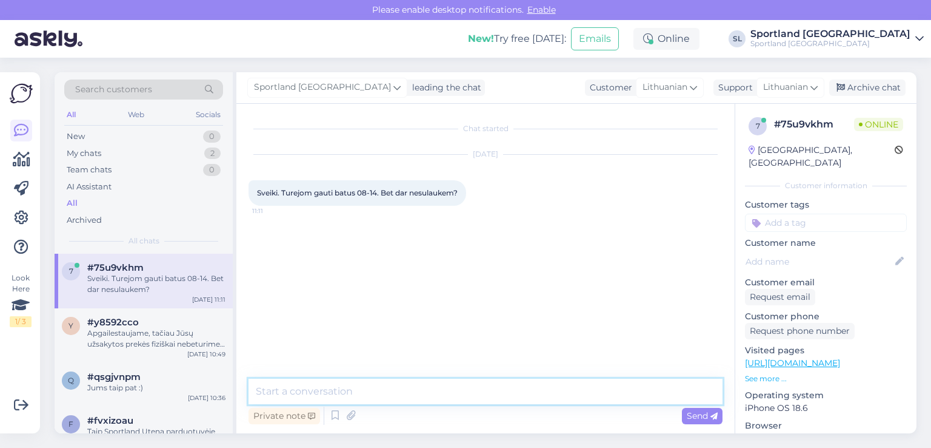
click at [453, 386] on textarea at bounding box center [486, 390] width 474 height 25
type textarea "Sveiki"
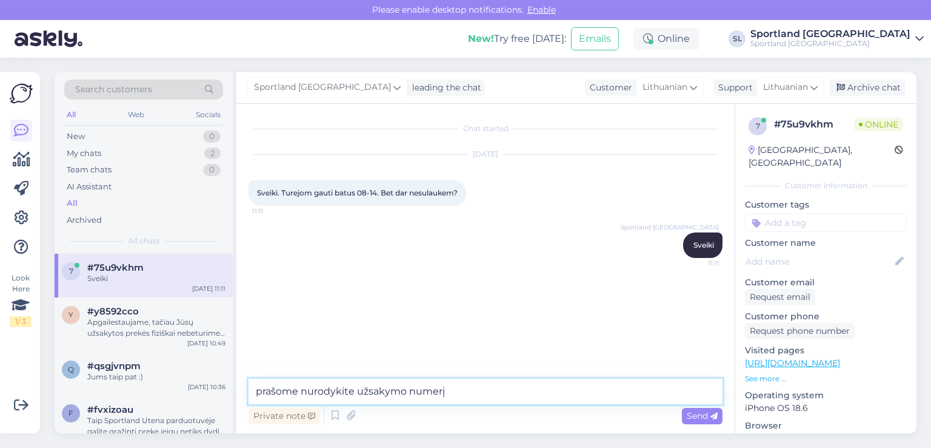
type textarea "prašome nurodykite užsakymo numerį"
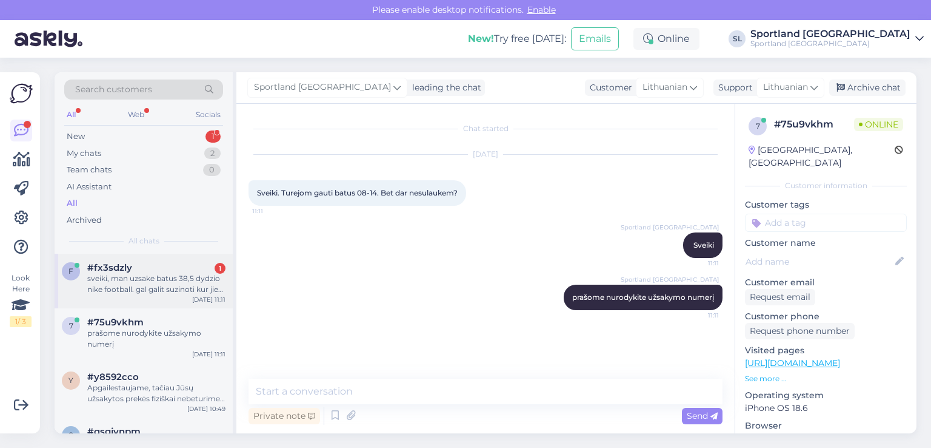
click at [116, 284] on div "sveiki, man uzsake batus 38,5 dydzio nike football. gal galit suzinoti kur jie …" at bounding box center [156, 284] width 138 height 22
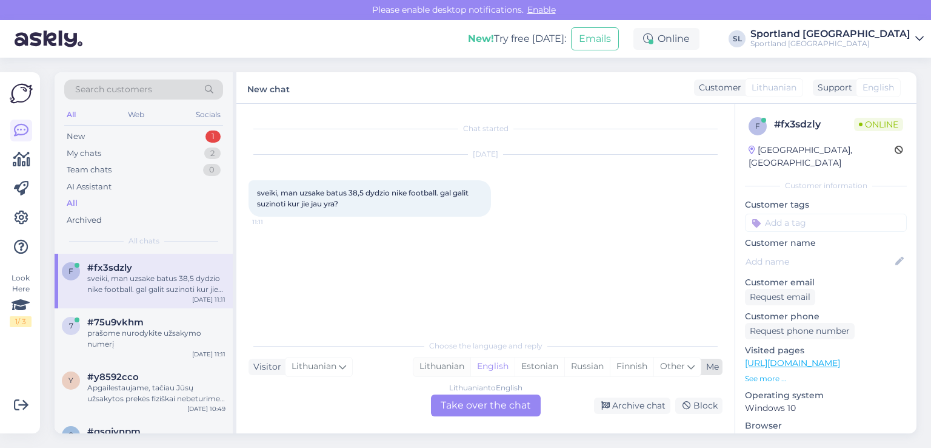
click at [448, 367] on div "Lithuanian" at bounding box center [442, 366] width 57 height 18
click at [463, 404] on div "Lithuanian to Lithuanian Take over the chat" at bounding box center [486, 405] width 110 height 22
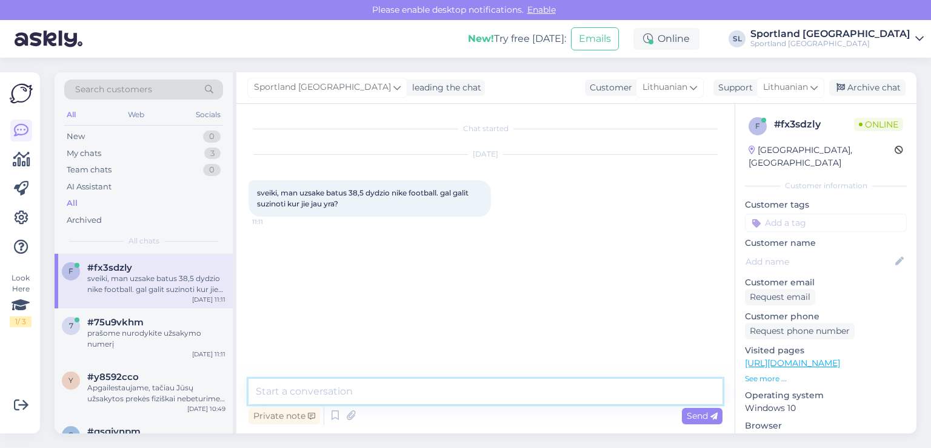
click at [441, 383] on textarea at bounding box center [486, 390] width 474 height 25
type textarea "Sveiki"
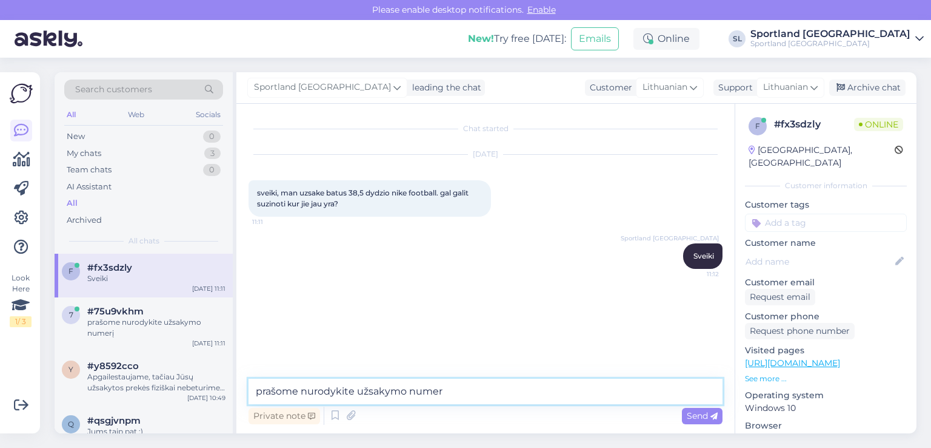
type textarea "prašome nurodykite užsakymo numerį"
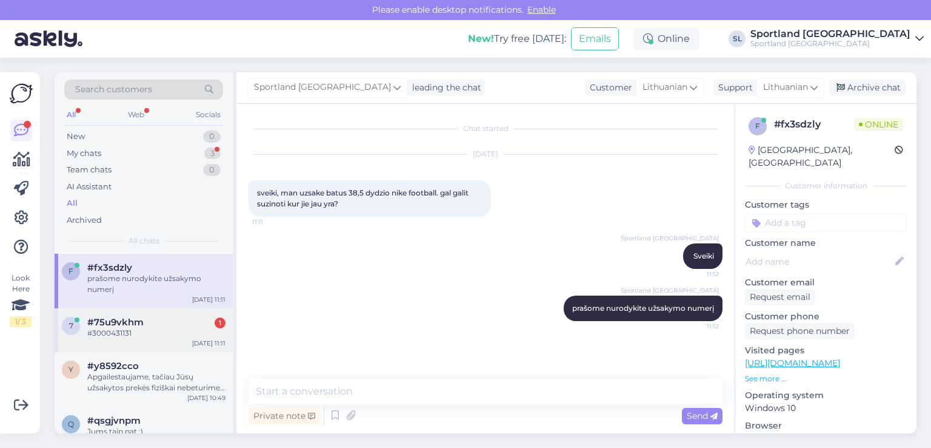
click at [144, 338] on div "7 #75u9vkhm 1 #3000431131 Aug 19 11:11" at bounding box center [144, 330] width 178 height 44
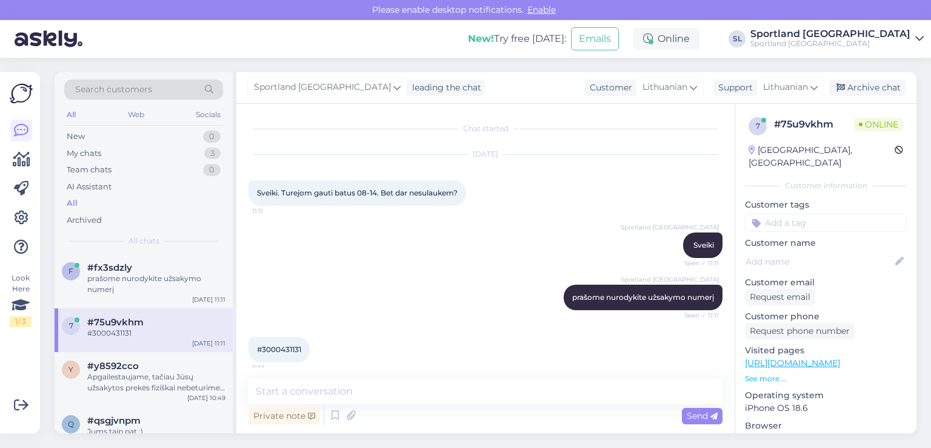
scroll to position [8, 0]
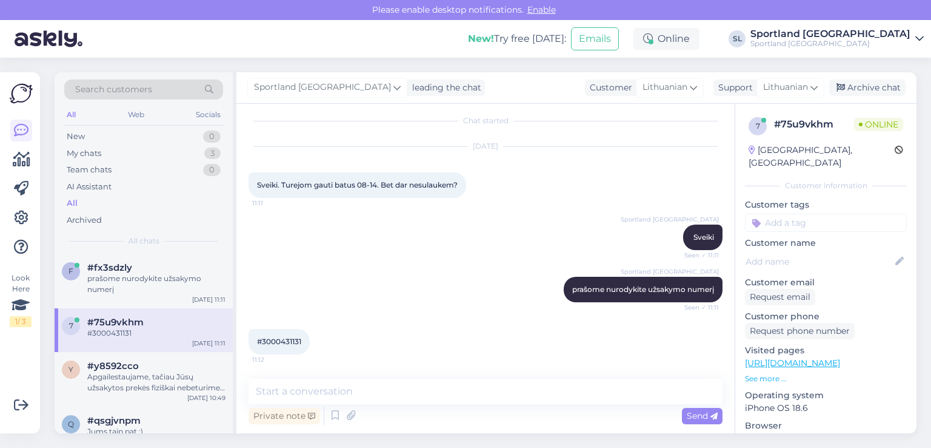
click at [272, 338] on span "#3000431131" at bounding box center [279, 341] width 44 height 9
copy div "3000431131 11:12"
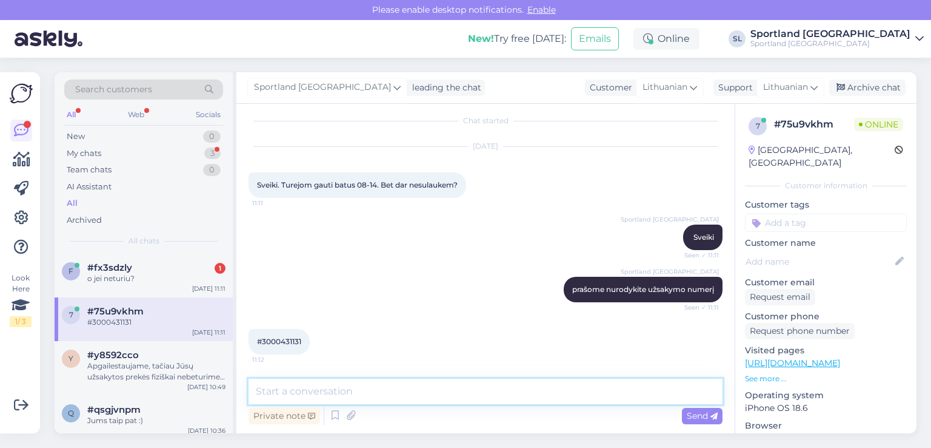
click at [414, 394] on textarea at bounding box center [486, 390] width 474 height 25
paste textarea "CC825103569EE"
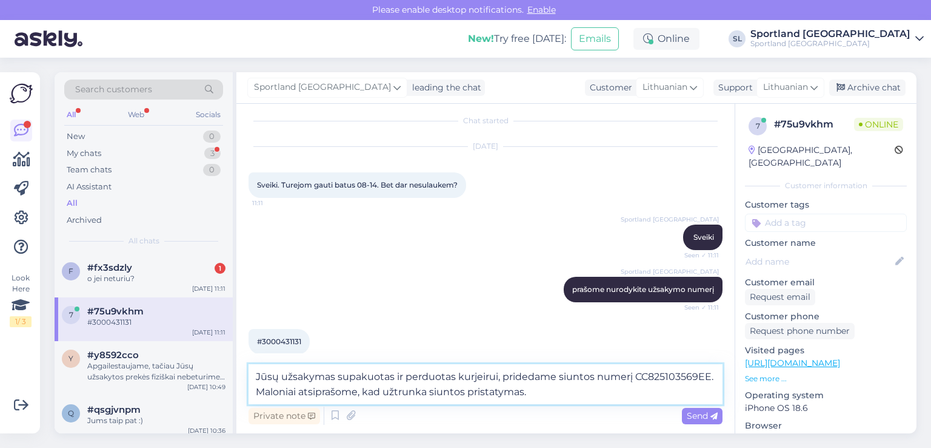
type textarea "Jūsų užsakymas supakuotas ir perduotas kurjeirui, pridedame siuntos numerį CC82…"
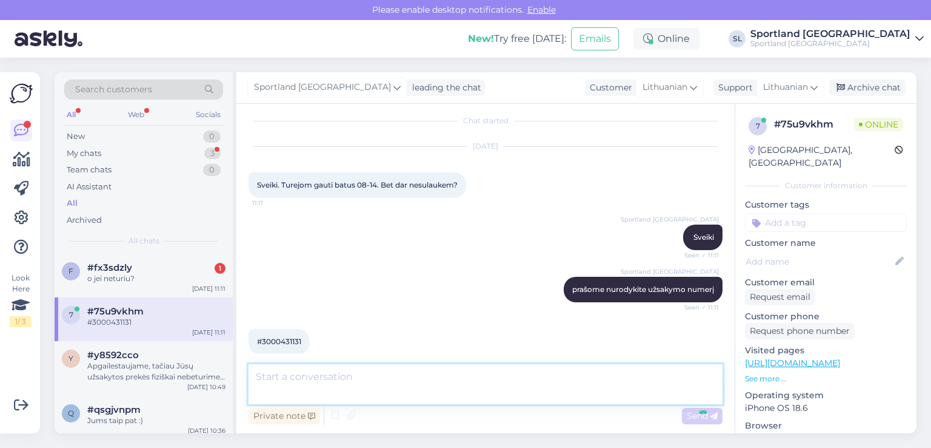
scroll to position [82, 0]
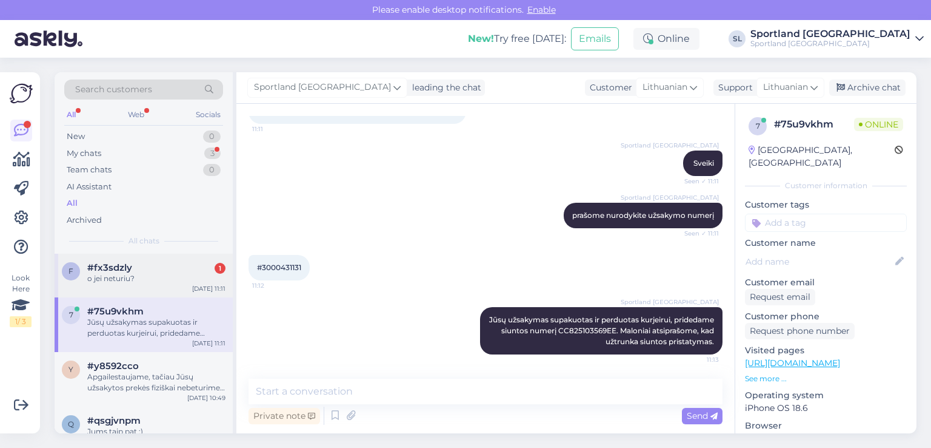
click at [98, 284] on div "f #fx3sdzly 1 o jei neturiu? Aug 19 11:11" at bounding box center [144, 275] width 178 height 44
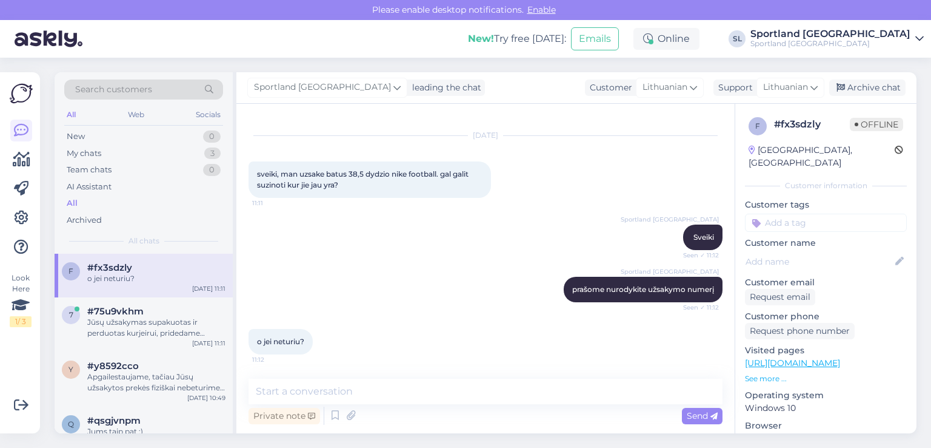
scroll to position [19, 0]
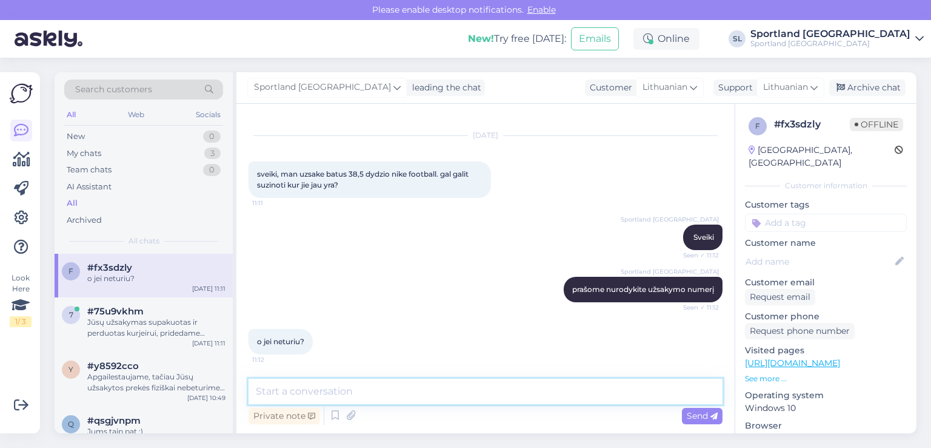
click at [394, 391] on textarea at bounding box center [486, 390] width 474 height 25
type textarea "P"
type textarea "r"
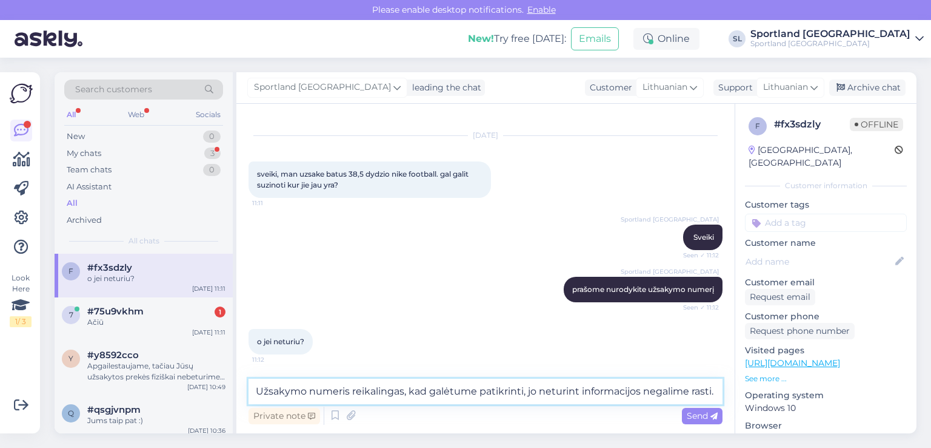
type textarea "Užsakymo numeris reikalingas, kad galėtume patikrinti, jo neturint informacijos…"
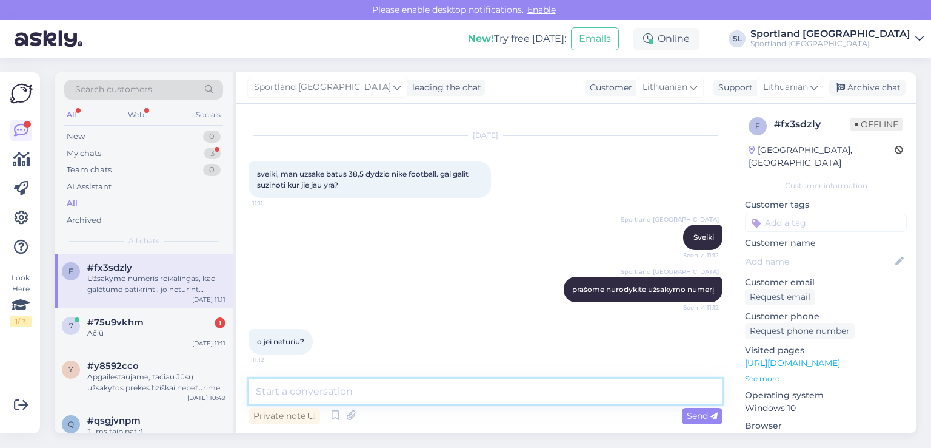
scroll to position [82, 0]
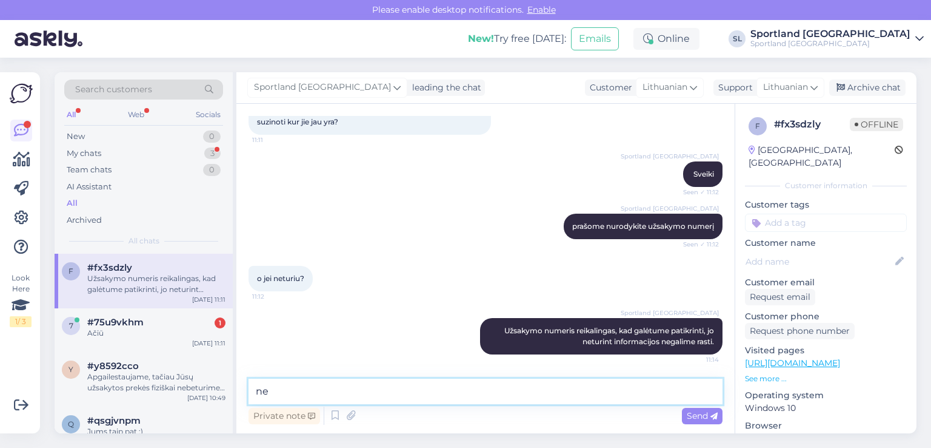
type textarea "n"
type textarea "g"
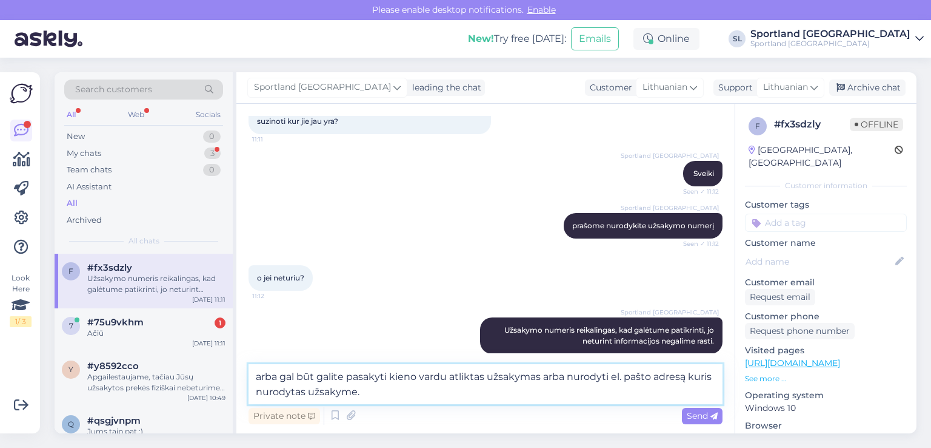
click at [445, 380] on textarea "arba gal būt galite pasakyti kieno vardu atliktas užsakymas arba nurodyti el. p…" at bounding box center [486, 384] width 474 height 40
type textarea "arba gal būt galite pasakyti kieno vardu pavarde atliktas užsakymas arba nurody…"
click at [703, 412] on span "Send" at bounding box center [702, 415] width 31 height 11
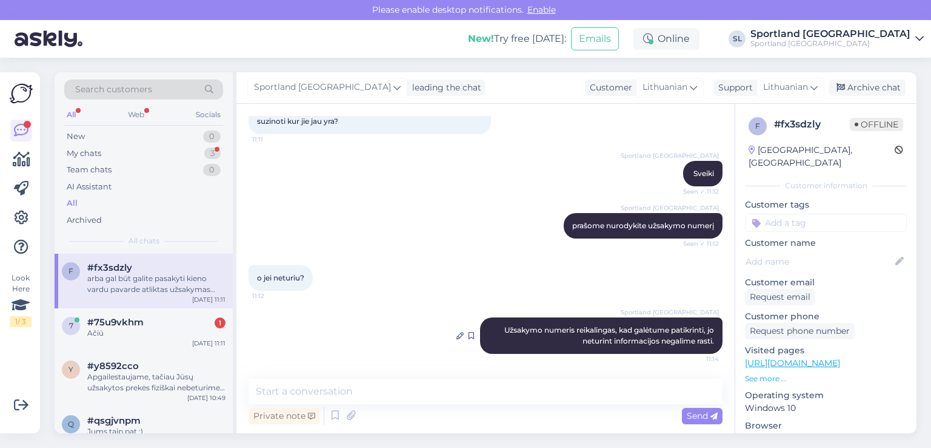
scroll to position [156, 0]
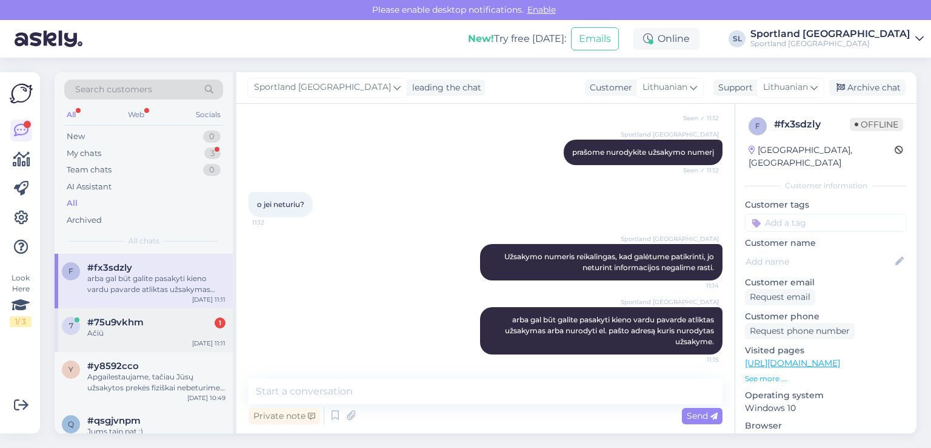
click at [172, 319] on div "#75u9vkhm 1" at bounding box center [156, 322] width 138 height 11
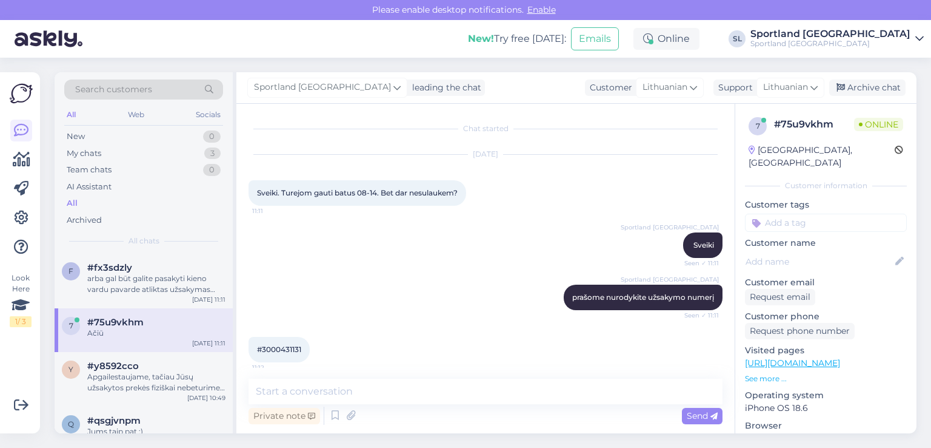
scroll to position [134, 0]
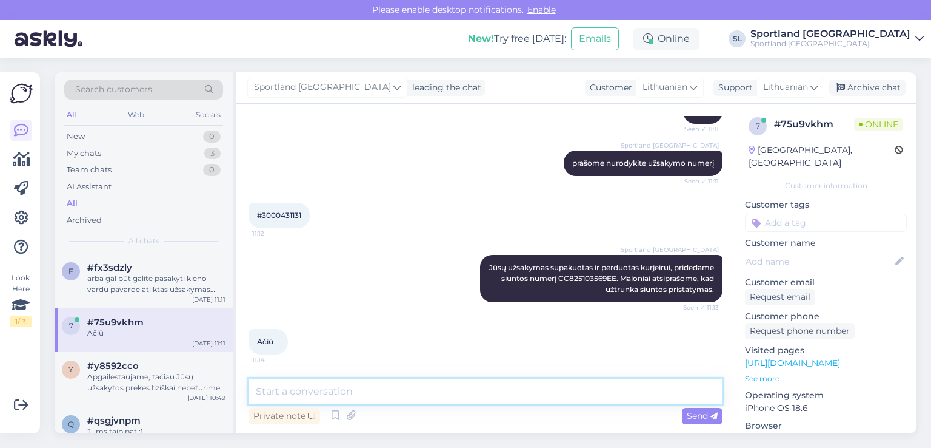
click at [456, 385] on textarea at bounding box center [486, 390] width 474 height 25
type textarea "G"
type textarea "Jei dar turėsite klausimų, maloniai į juos atsakysime."
